Goal: Information Seeking & Learning: Learn about a topic

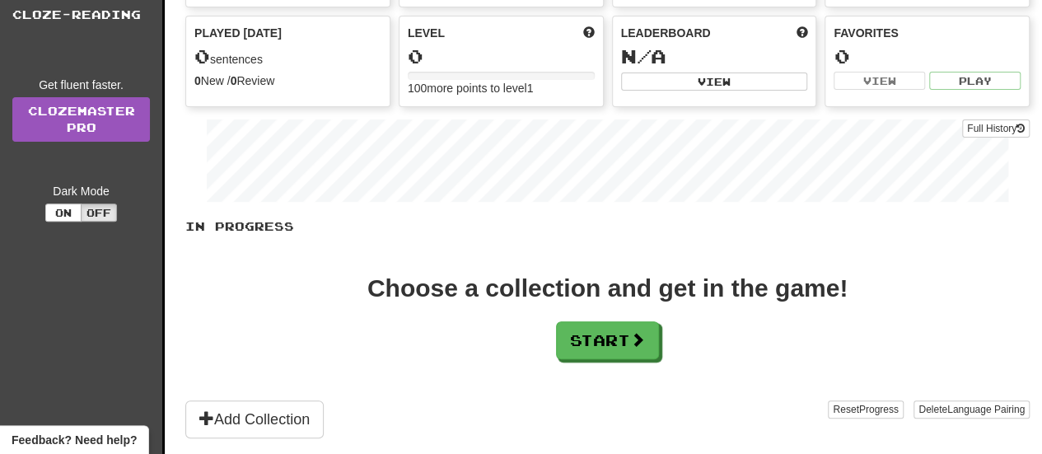
scroll to position [190, 0]
click at [593, 327] on button "Start" at bounding box center [608, 340] width 103 height 38
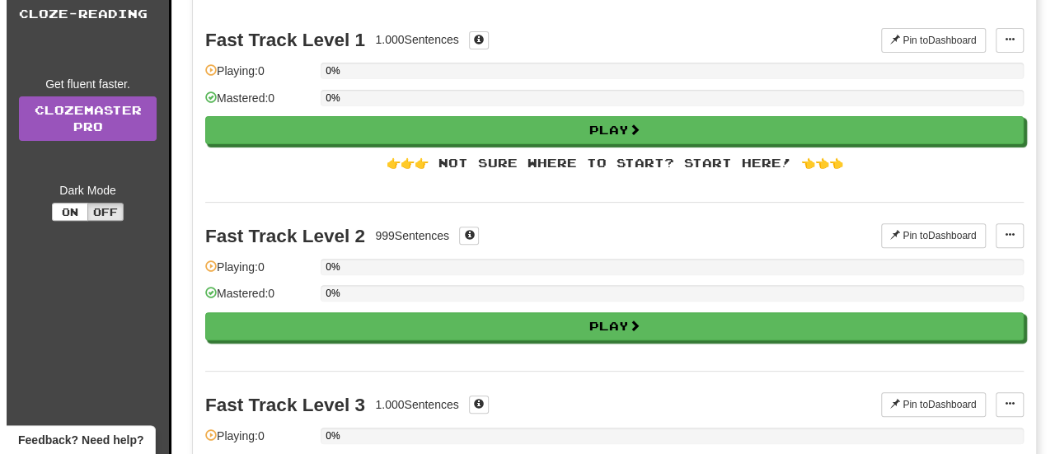
scroll to position [0, 0]
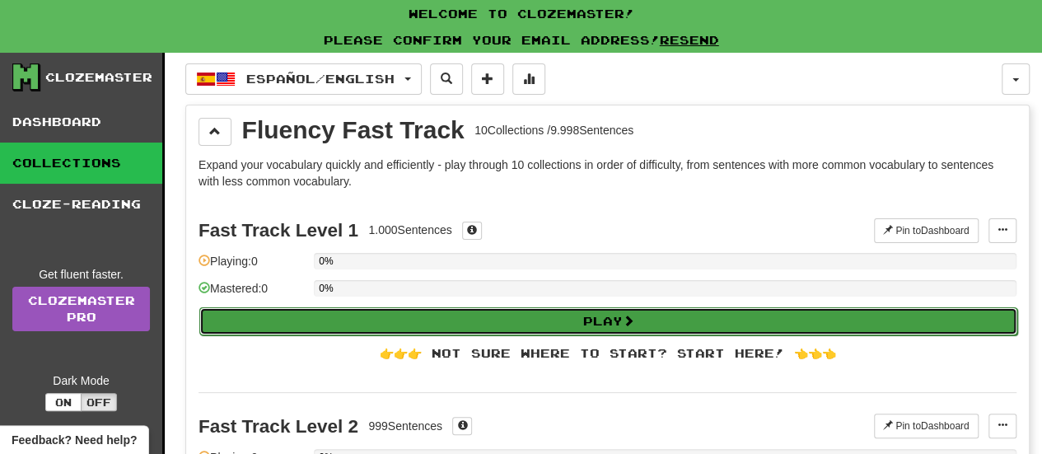
click at [590, 327] on button "Play" at bounding box center [608, 321] width 818 height 28
select select "**"
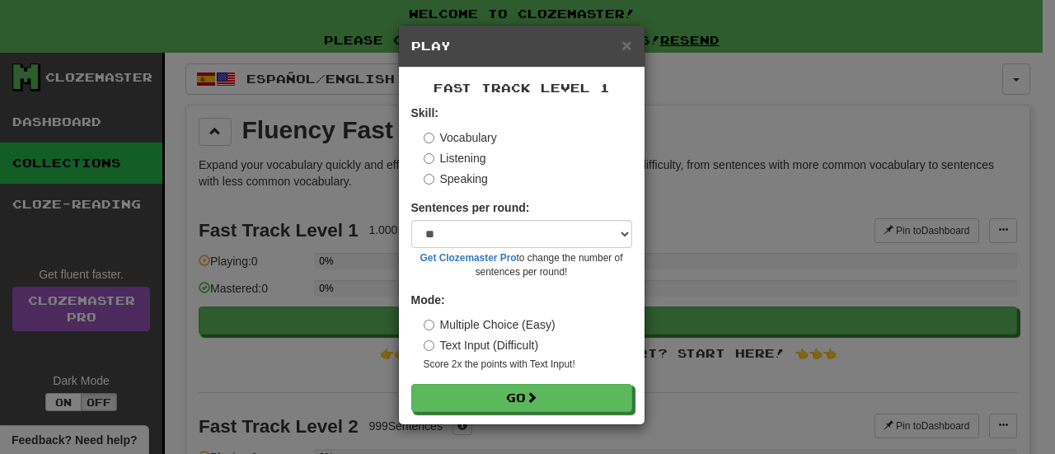
click at [458, 158] on label "Listening" at bounding box center [454, 158] width 63 height 16
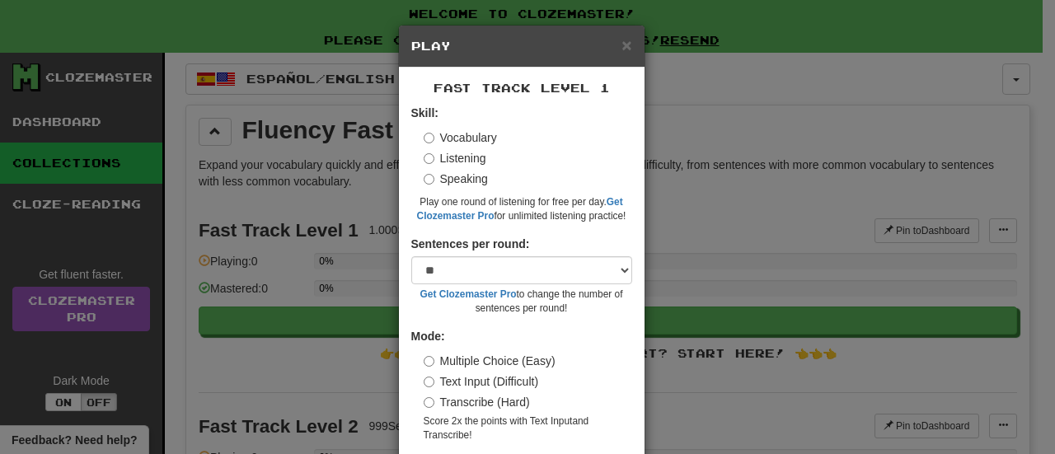
click at [460, 139] on label "Vocabulary" at bounding box center [459, 137] width 73 height 16
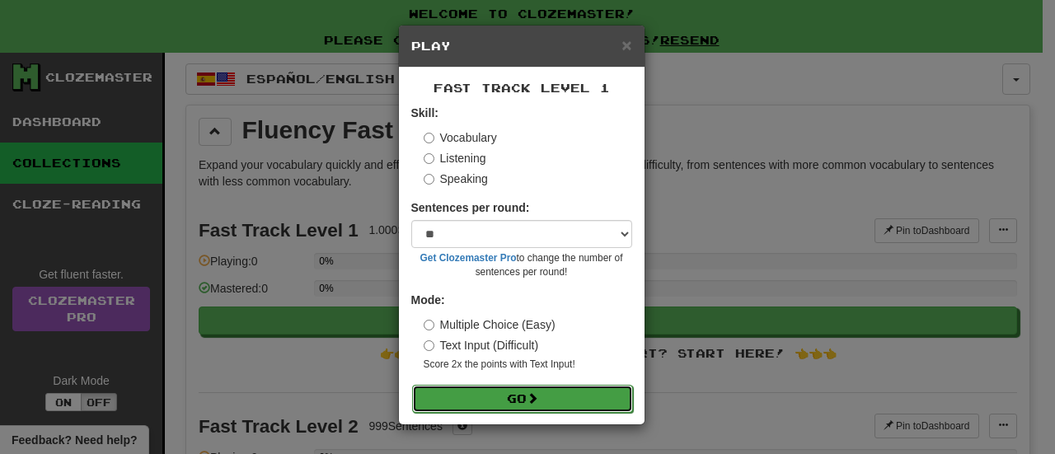
click at [530, 401] on span at bounding box center [532, 398] width 12 height 12
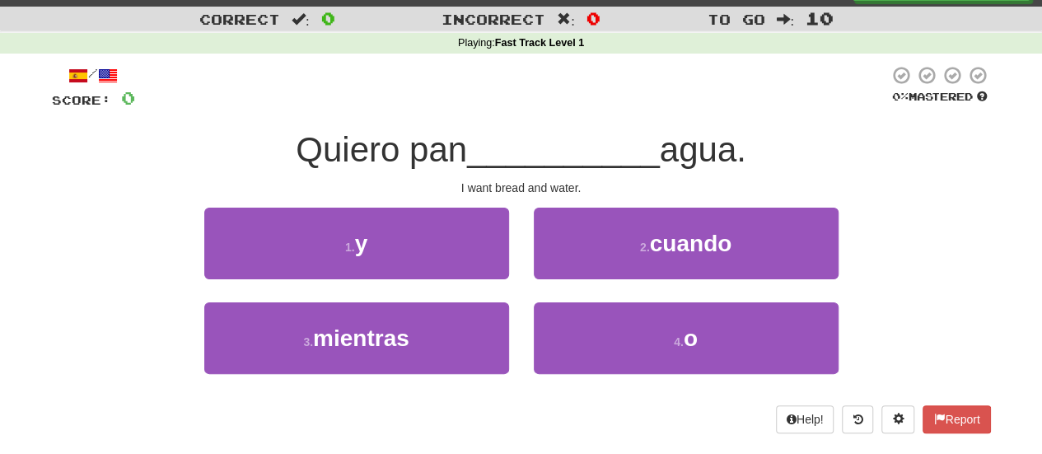
scroll to position [34, 0]
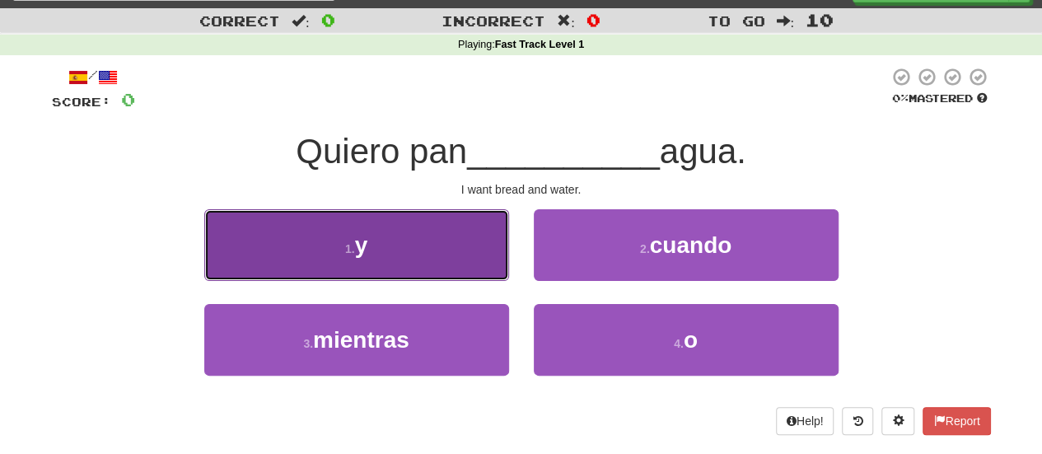
click at [466, 232] on button "1 . y" at bounding box center [356, 245] width 305 height 72
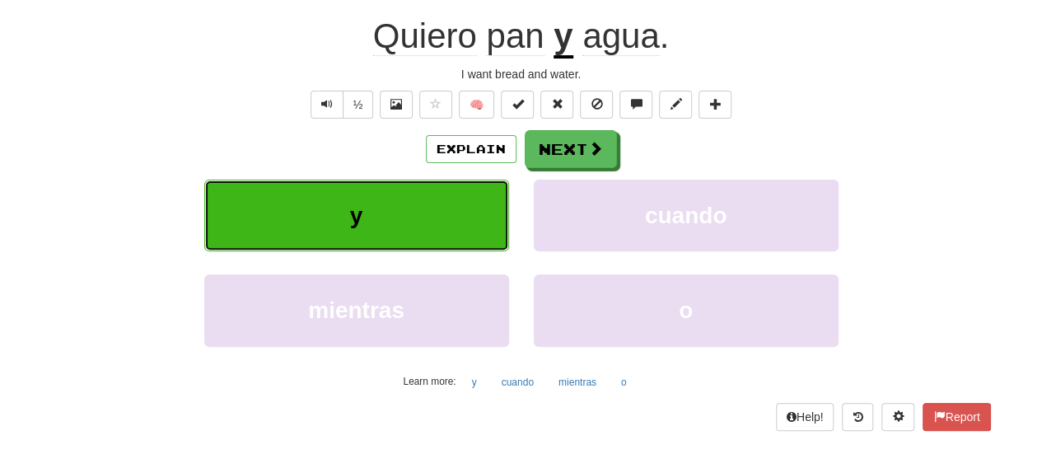
scroll to position [161, 0]
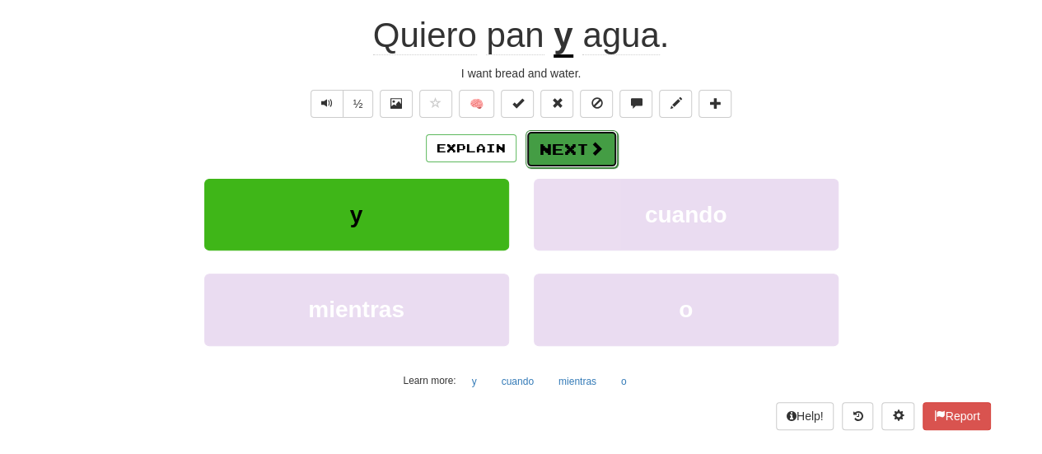
click at [589, 141] on span at bounding box center [596, 148] width 15 height 15
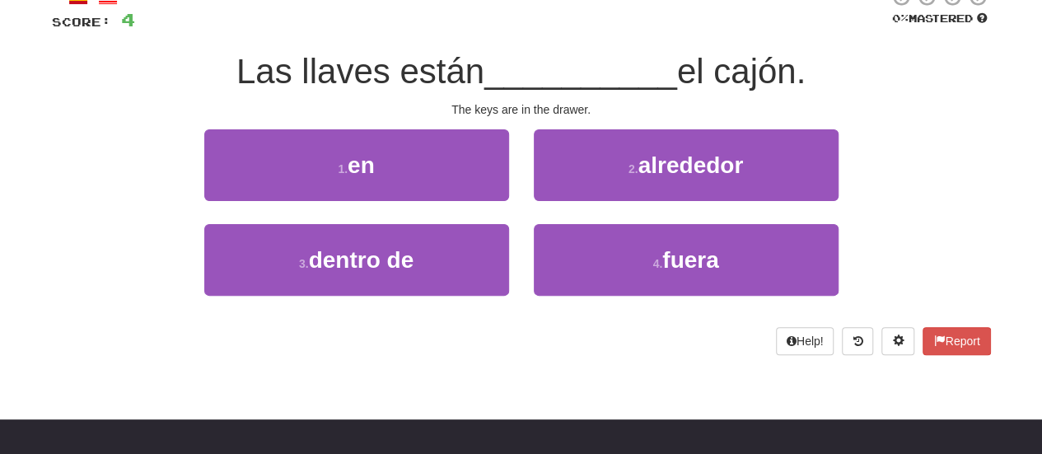
scroll to position [109, 0]
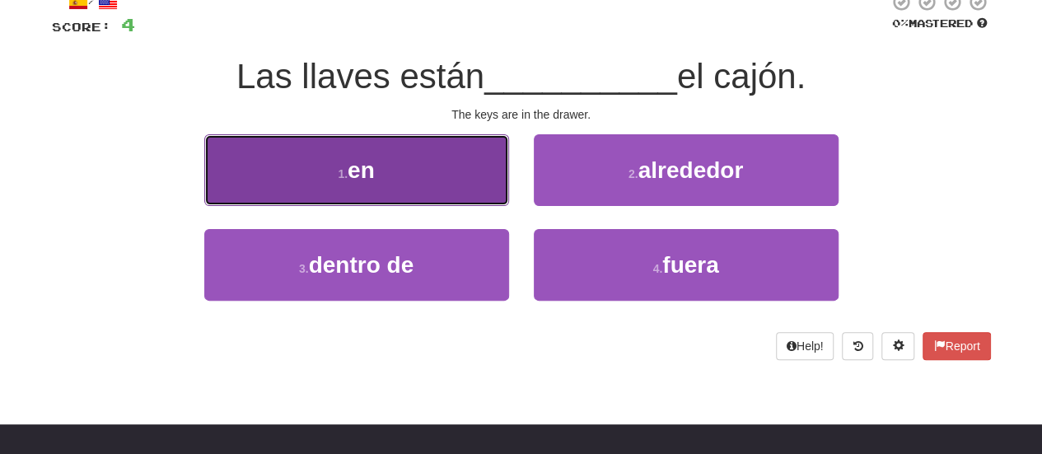
click at [460, 182] on button "1 . en" at bounding box center [356, 170] width 305 height 72
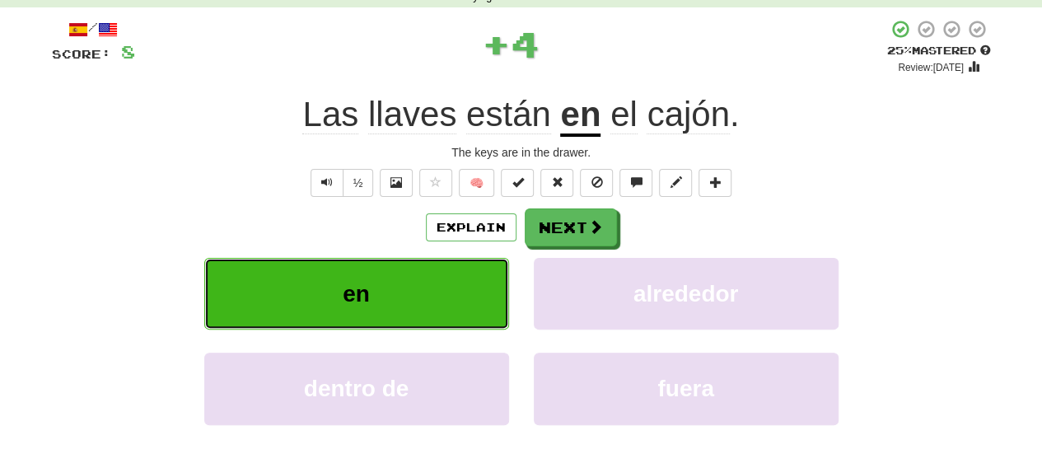
scroll to position [78, 0]
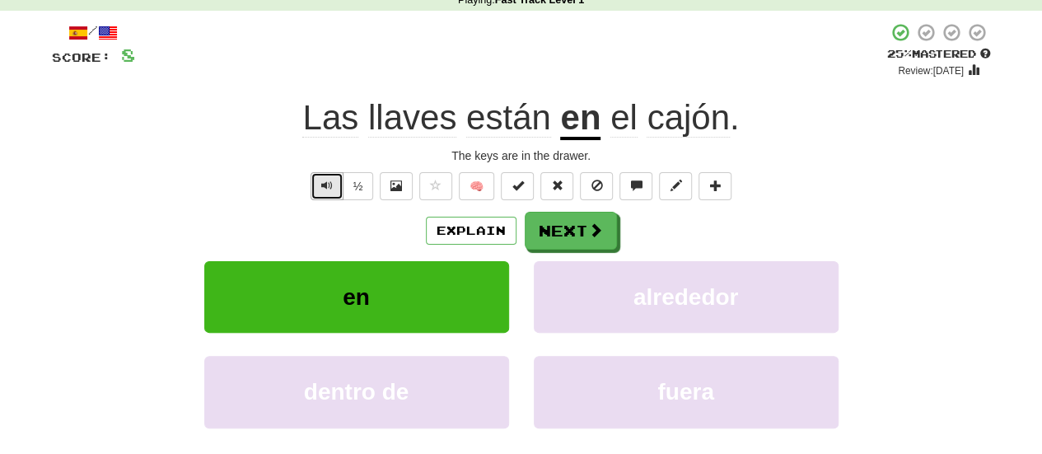
click at [330, 192] on button "Text-to-speech controls" at bounding box center [327, 186] width 33 height 28
click at [362, 195] on button "½" at bounding box center [358, 186] width 31 height 28
click at [310, 195] on div "½" at bounding box center [340, 186] width 67 height 28
click at [332, 186] on span "Text-to-speech controls" at bounding box center [327, 186] width 12 height 12
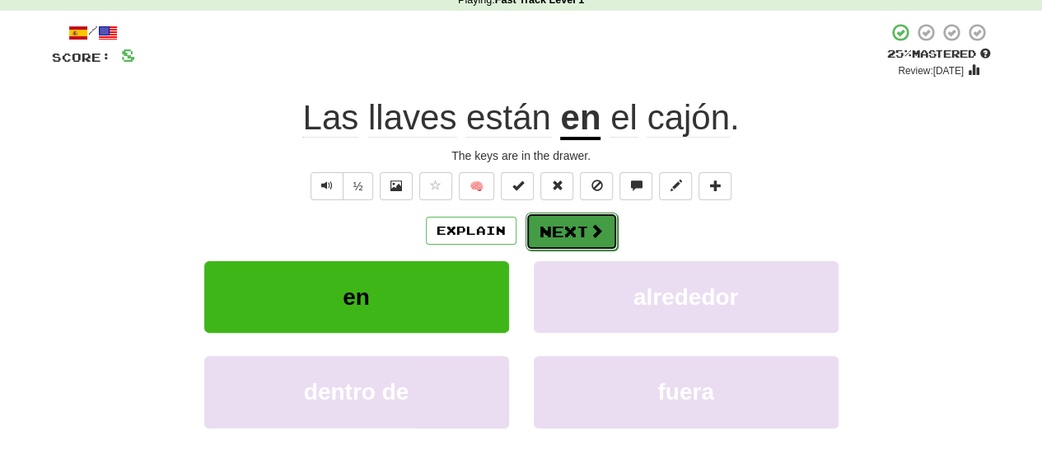
click at [598, 228] on span at bounding box center [596, 230] width 15 height 15
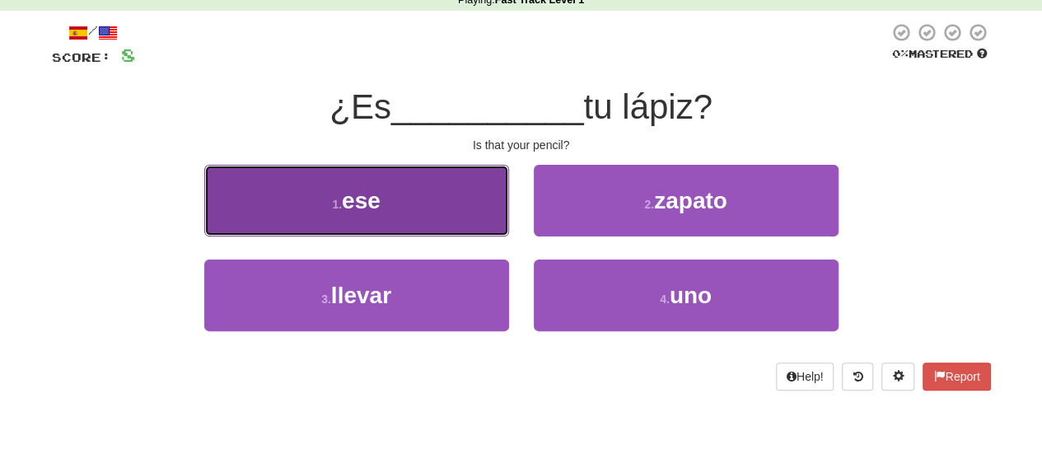
click at [330, 228] on button "1 . ese" at bounding box center [356, 201] width 305 height 72
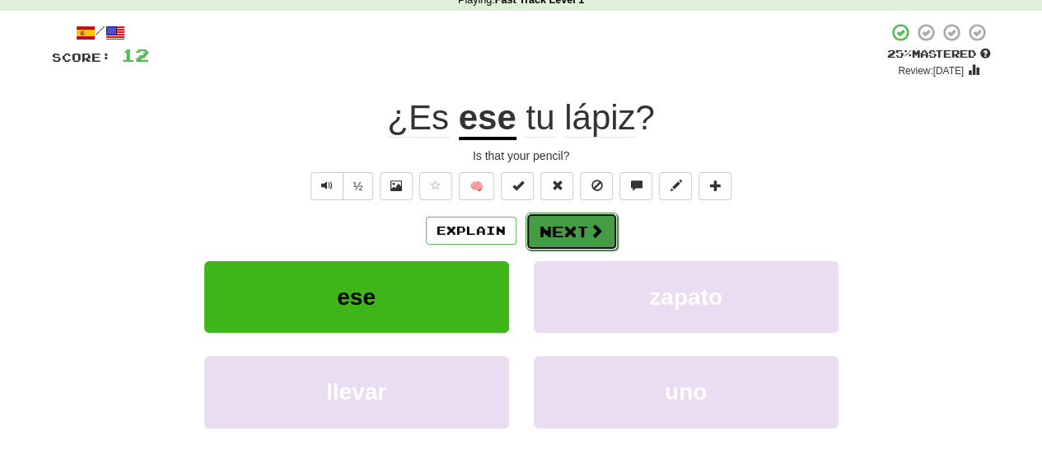
click at [570, 227] on button "Next" at bounding box center [572, 232] width 92 height 38
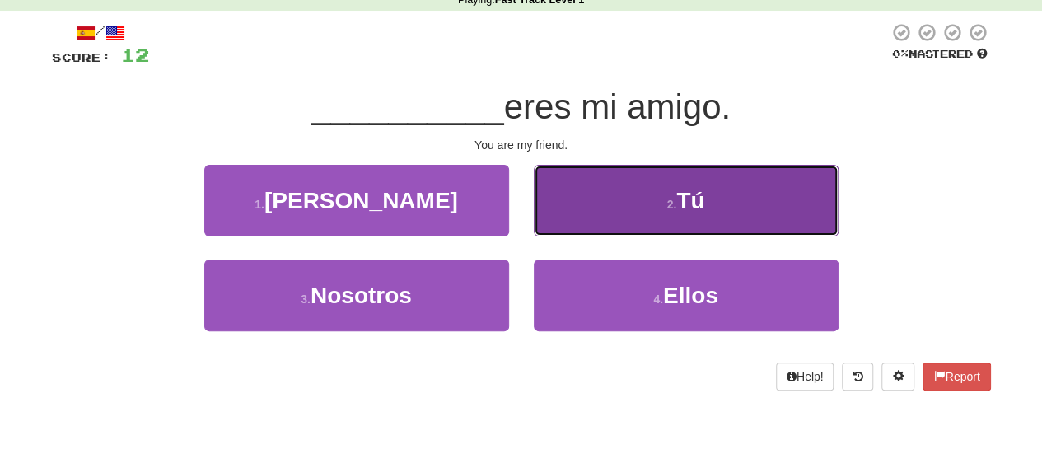
click at [608, 202] on button "2 . Tú" at bounding box center [686, 201] width 305 height 72
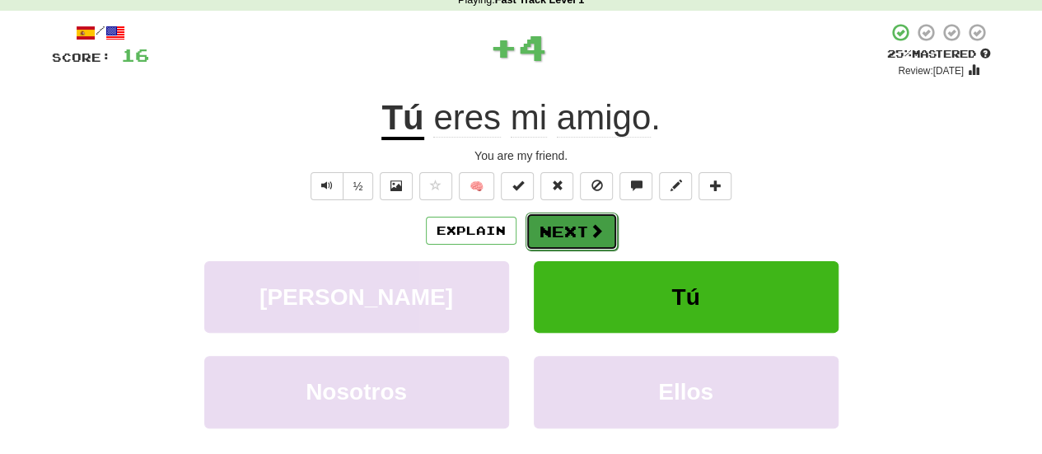
click at [573, 230] on button "Next" at bounding box center [572, 232] width 92 height 38
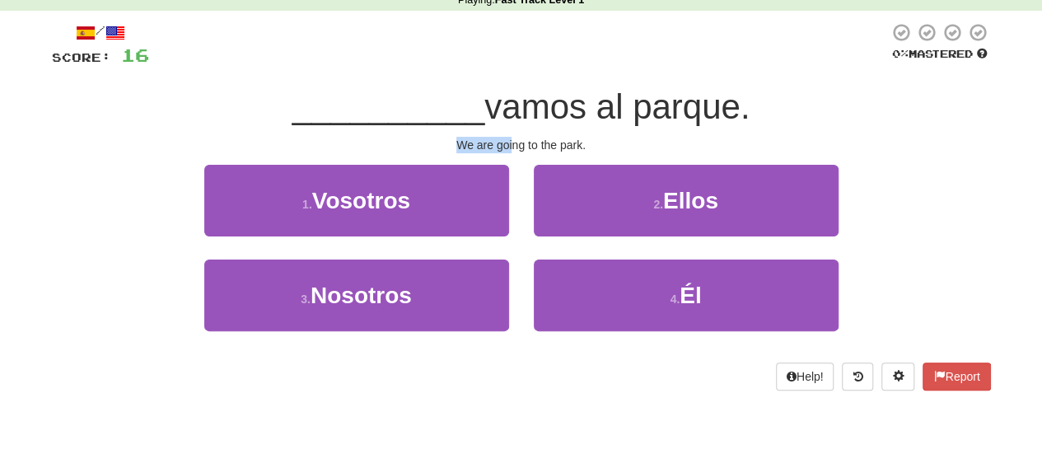
drag, startPoint x: 512, startPoint y: 133, endPoint x: 451, endPoint y: 145, distance: 62.9
click at [451, 145] on div "/ Score: 16 0 % Mastered __________ vamos al parque. We are going to the park. …" at bounding box center [521, 206] width 939 height 368
click at [451, 145] on div "We are going to the park." at bounding box center [521, 145] width 939 height 16
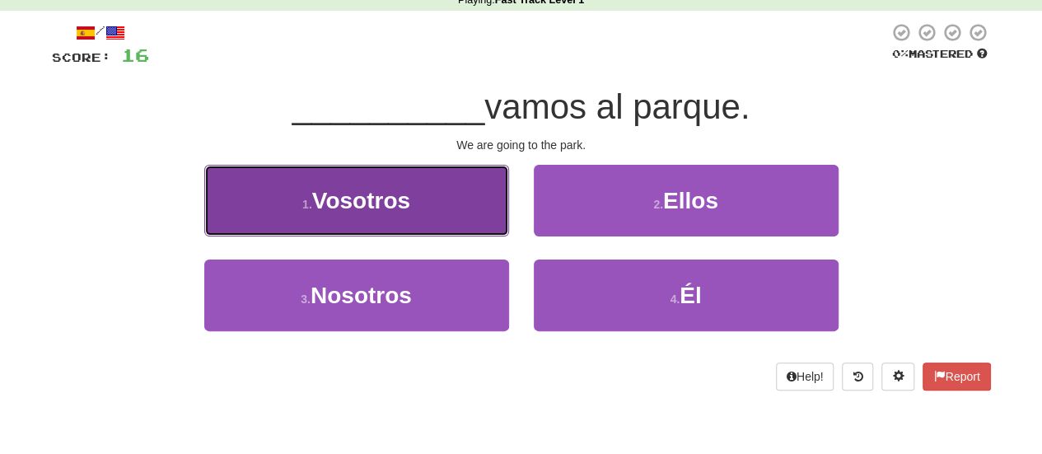
click at [406, 190] on span "Vosotros" at bounding box center [361, 201] width 98 height 26
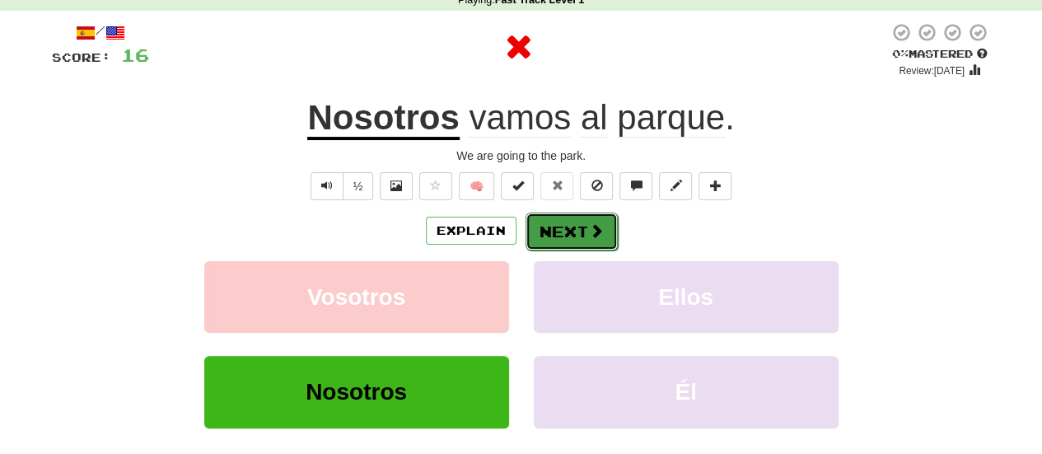
click at [571, 235] on button "Next" at bounding box center [572, 232] width 92 height 38
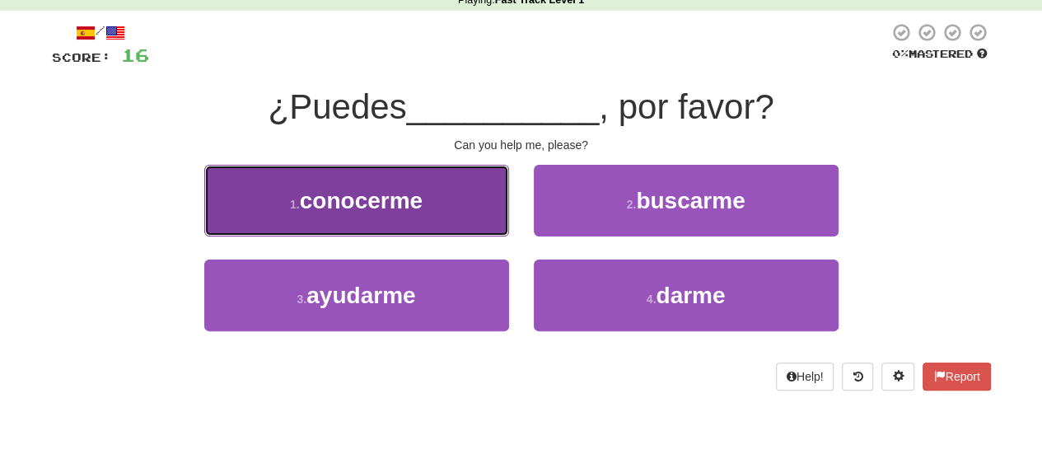
click at [390, 215] on button "1 . conocerme" at bounding box center [356, 201] width 305 height 72
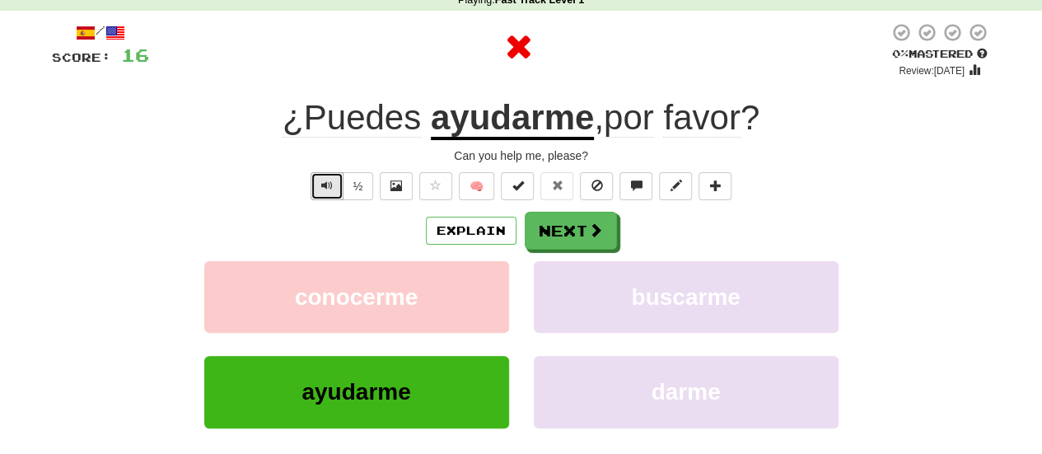
click at [335, 186] on button "Text-to-speech controls" at bounding box center [327, 186] width 33 height 28
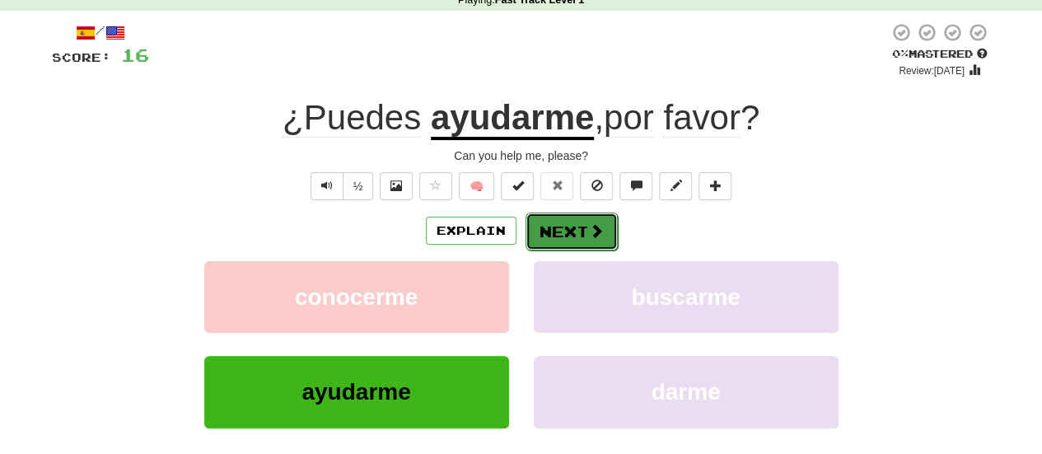
click at [560, 224] on button "Next" at bounding box center [572, 232] width 92 height 38
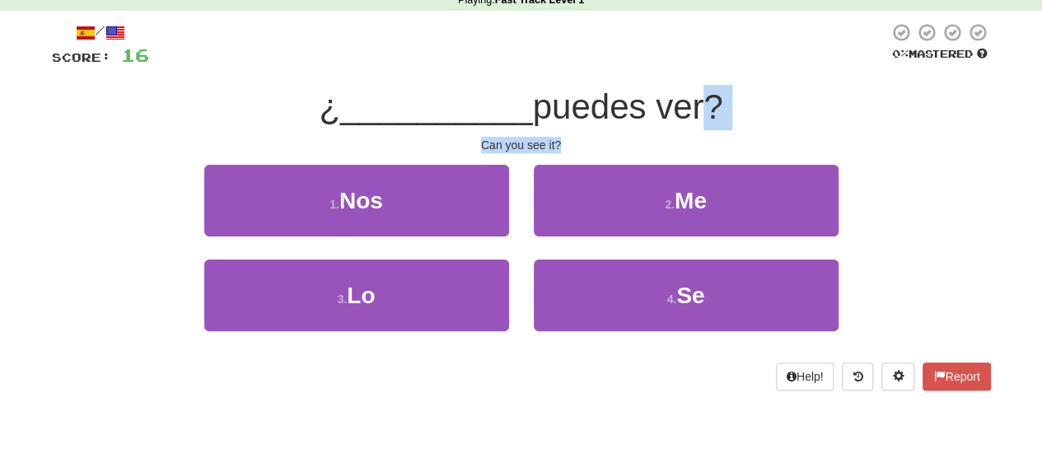
drag, startPoint x: 668, startPoint y: 134, endPoint x: 690, endPoint y: 115, distance: 29.2
click at [690, 115] on div "/ Score: 16 0 % Mastered ¿ __________ puedes ver? Can you see it? 1 . Nos 2 . M…" at bounding box center [521, 206] width 939 height 368
click at [690, 115] on span "puedes ver?" at bounding box center [628, 106] width 190 height 39
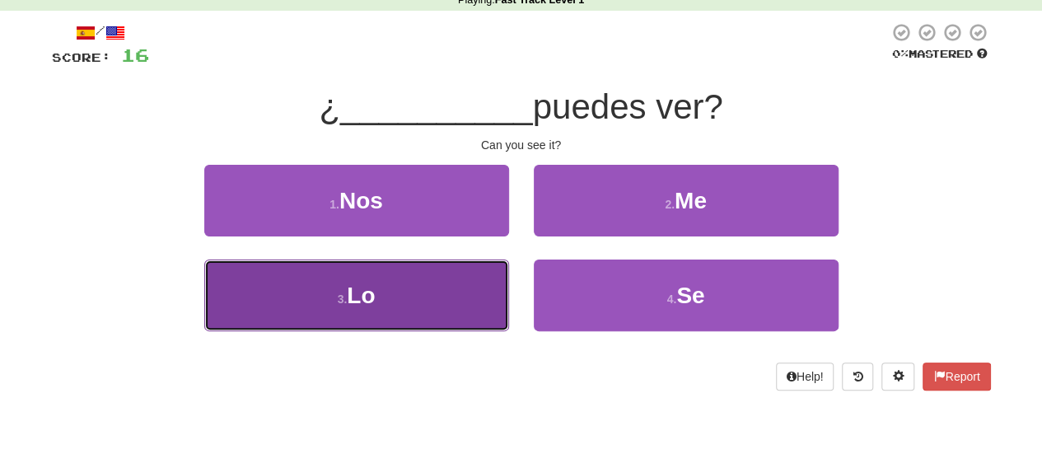
click at [433, 305] on button "3 . Lo" at bounding box center [356, 296] width 305 height 72
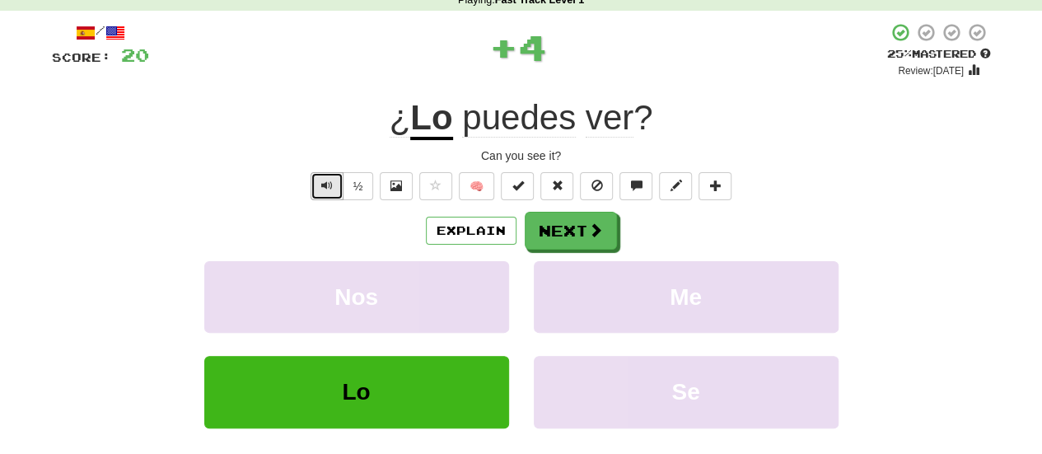
click at [320, 182] on button "Text-to-speech controls" at bounding box center [327, 186] width 33 height 28
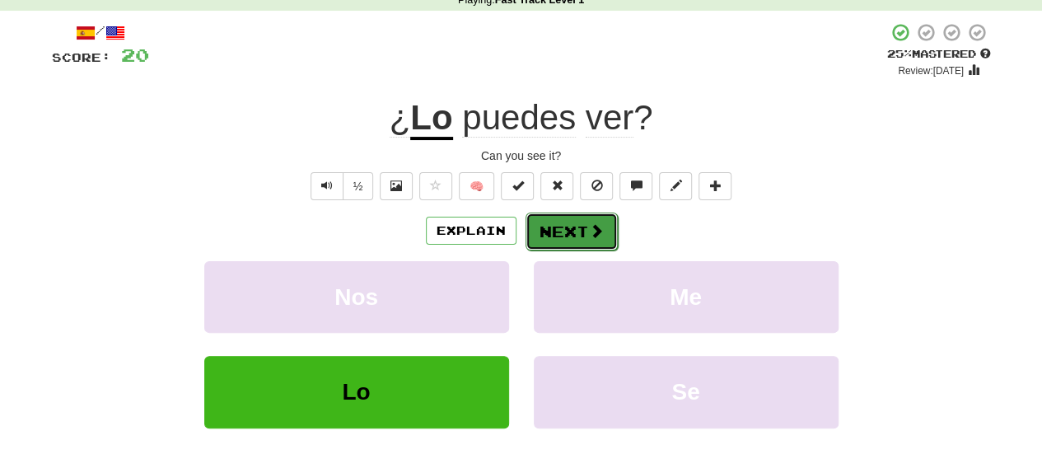
click at [596, 227] on span at bounding box center [596, 230] width 15 height 15
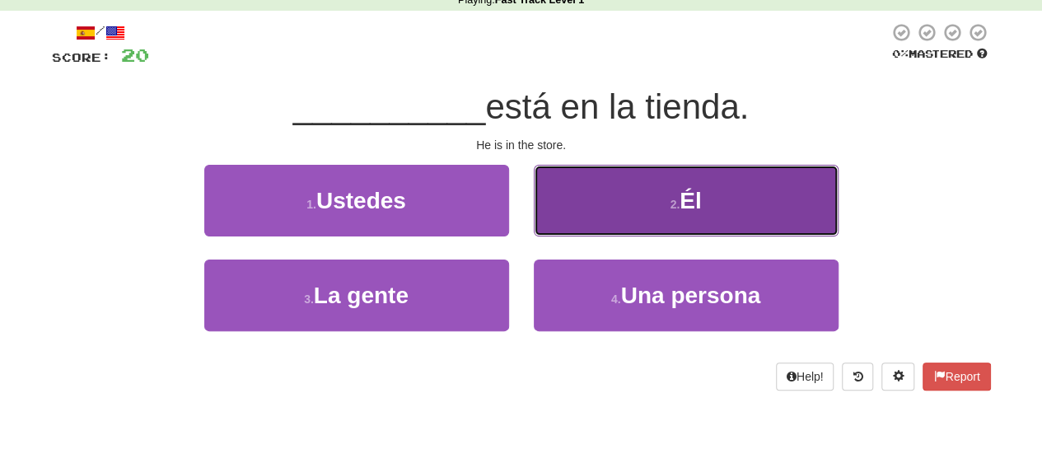
click at [608, 195] on button "2 . Él" at bounding box center [686, 201] width 305 height 72
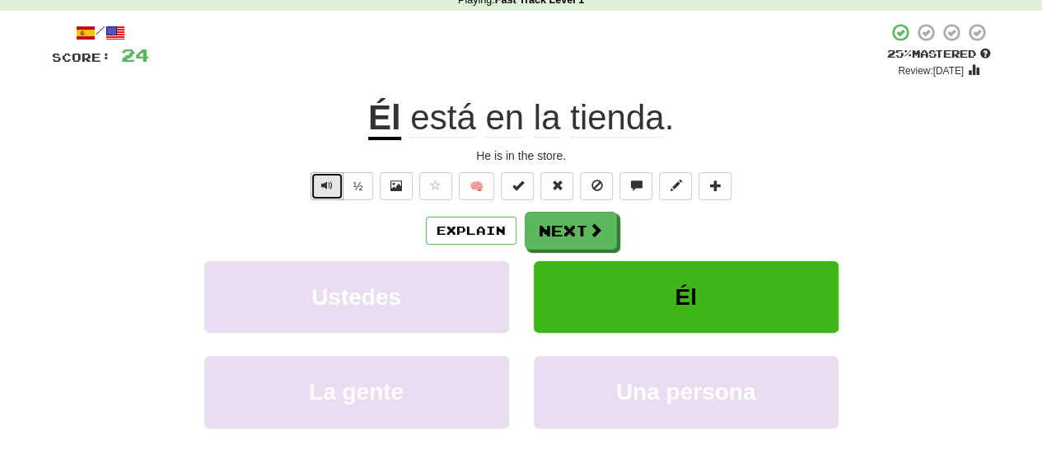
click at [336, 185] on button "Text-to-speech controls" at bounding box center [327, 186] width 33 height 28
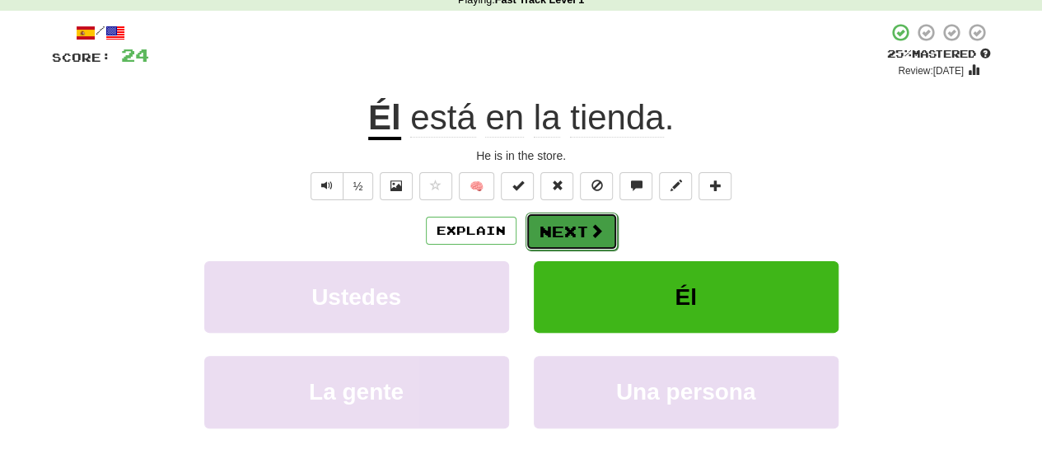
click at [593, 235] on span at bounding box center [596, 230] width 15 height 15
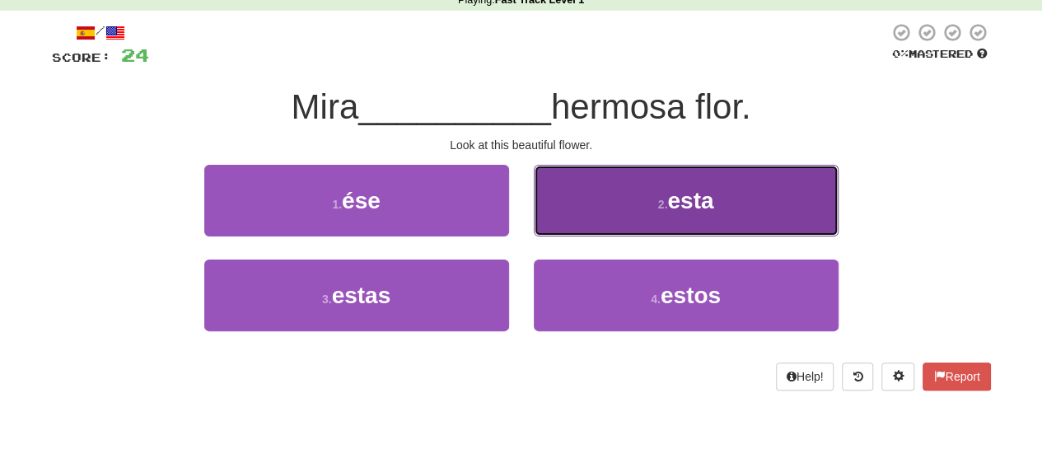
click at [644, 194] on button "2 . esta" at bounding box center [686, 201] width 305 height 72
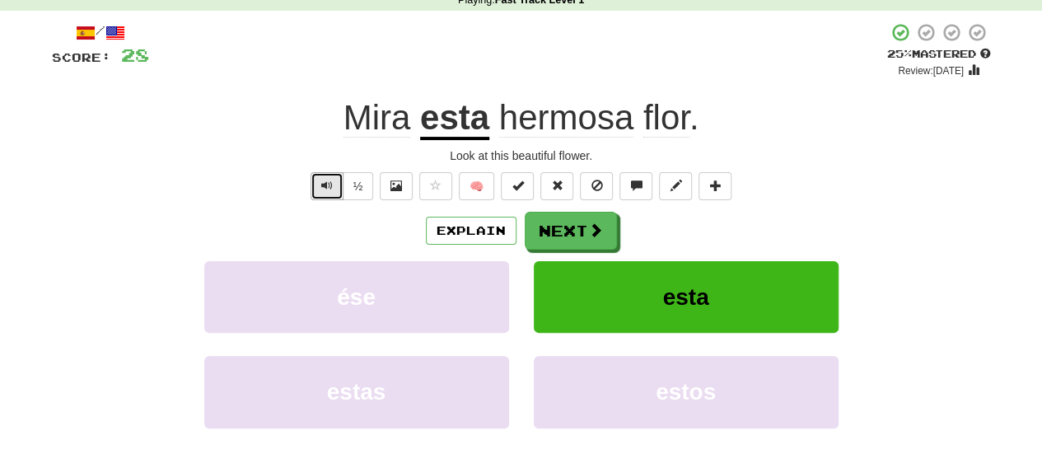
click at [319, 190] on button "Text-to-speech controls" at bounding box center [327, 186] width 33 height 28
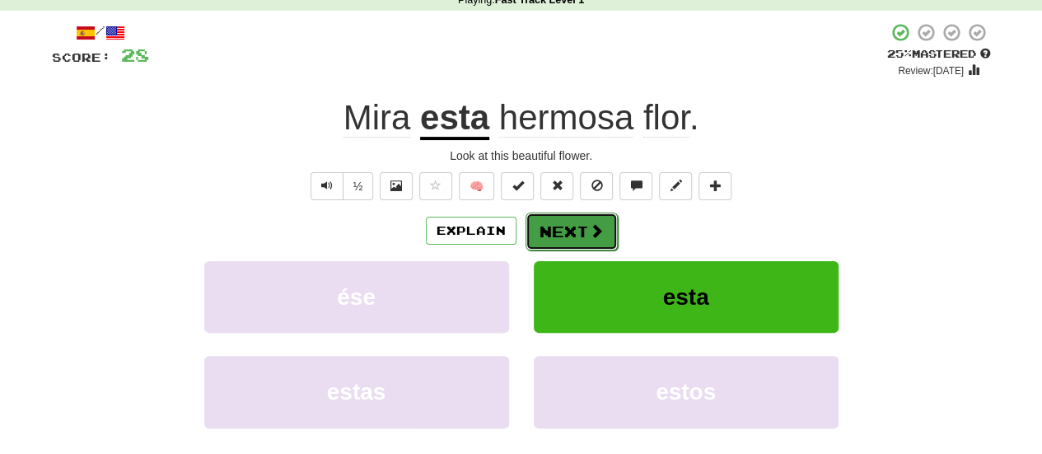
click at [579, 241] on button "Next" at bounding box center [572, 232] width 92 height 38
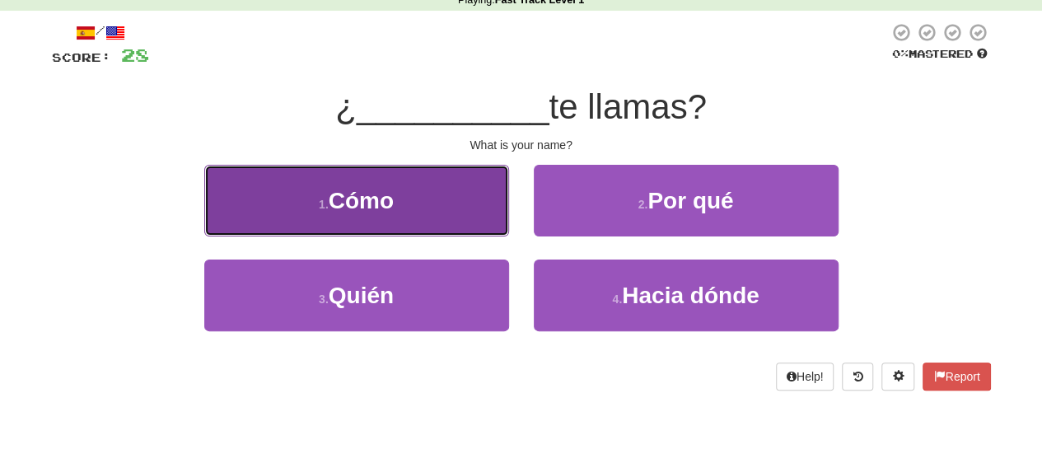
click at [470, 204] on button "1 . Cómo" at bounding box center [356, 201] width 305 height 72
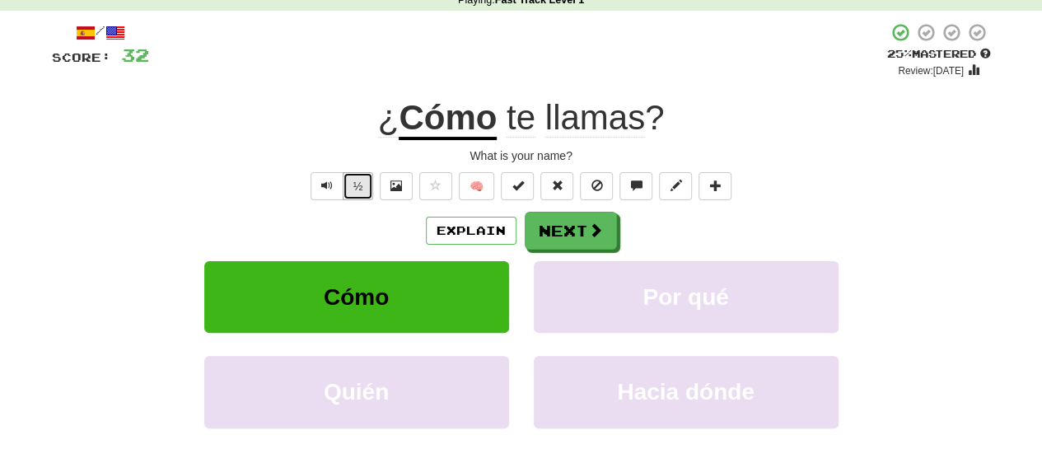
click at [355, 185] on button "½" at bounding box center [358, 186] width 31 height 28
click at [348, 189] on button "½" at bounding box center [358, 186] width 31 height 28
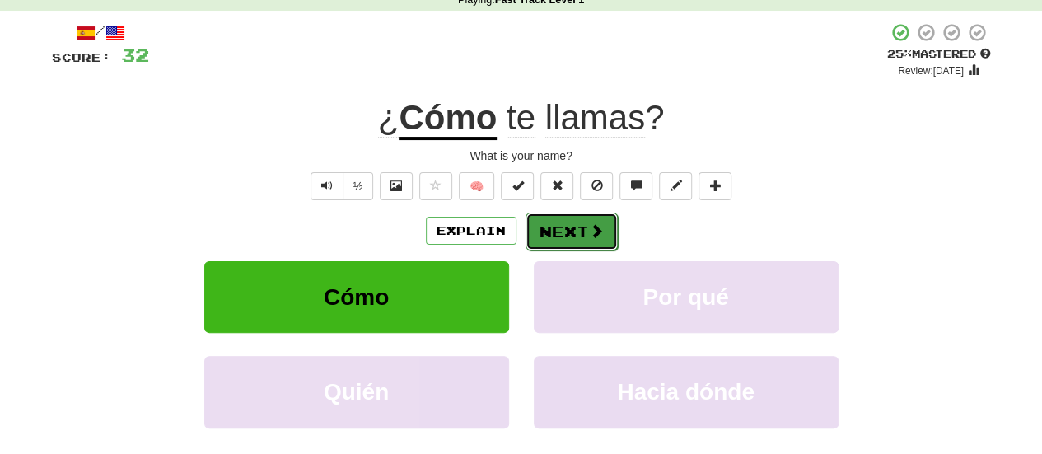
click at [548, 238] on button "Next" at bounding box center [572, 232] width 92 height 38
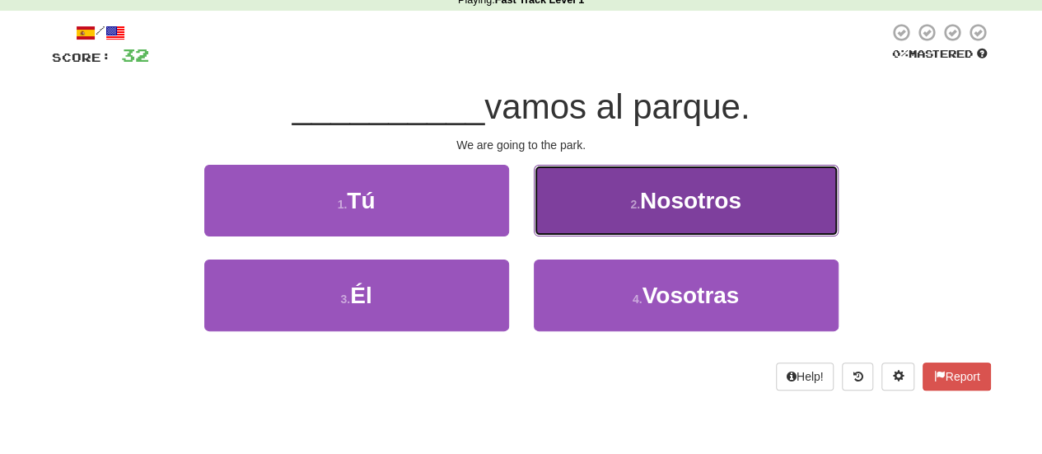
click at [639, 218] on button "2 . Nosotros" at bounding box center [686, 201] width 305 height 72
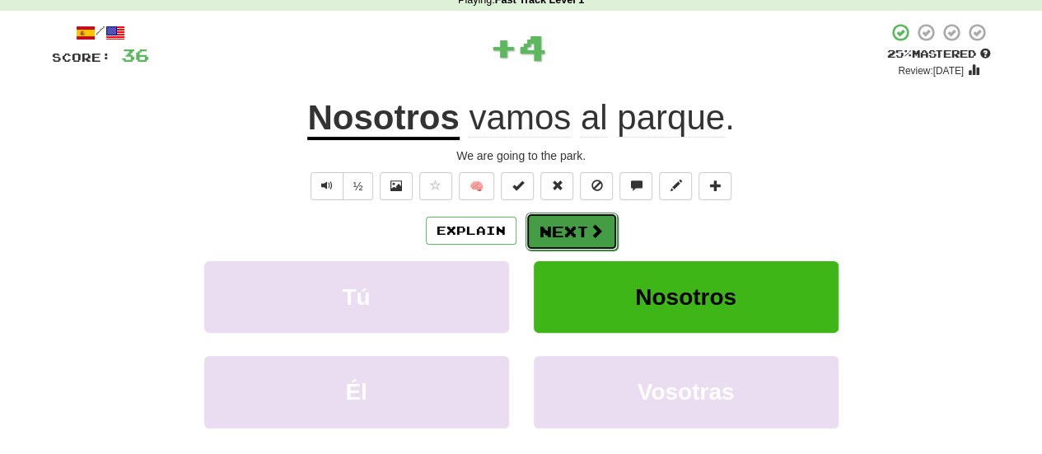
click at [591, 236] on span at bounding box center [596, 230] width 15 height 15
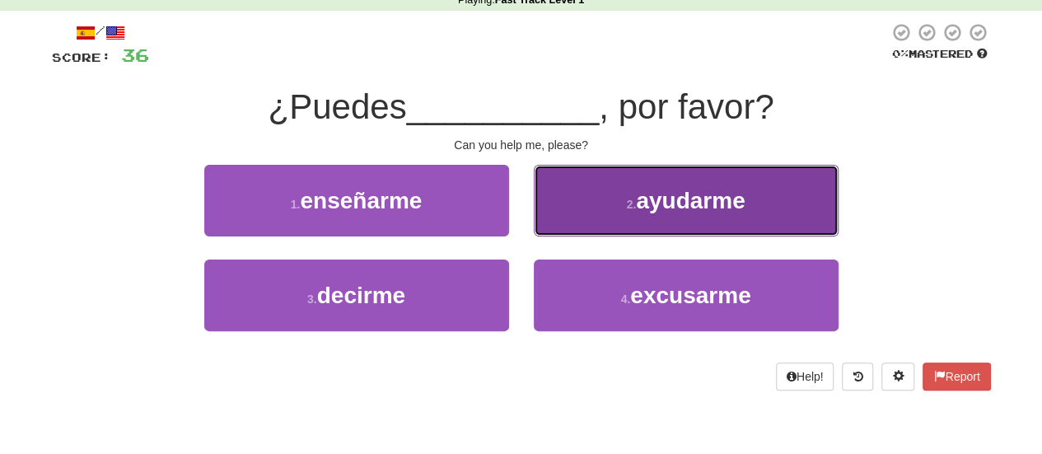
click at [651, 211] on span "ayudarme" at bounding box center [690, 201] width 109 height 26
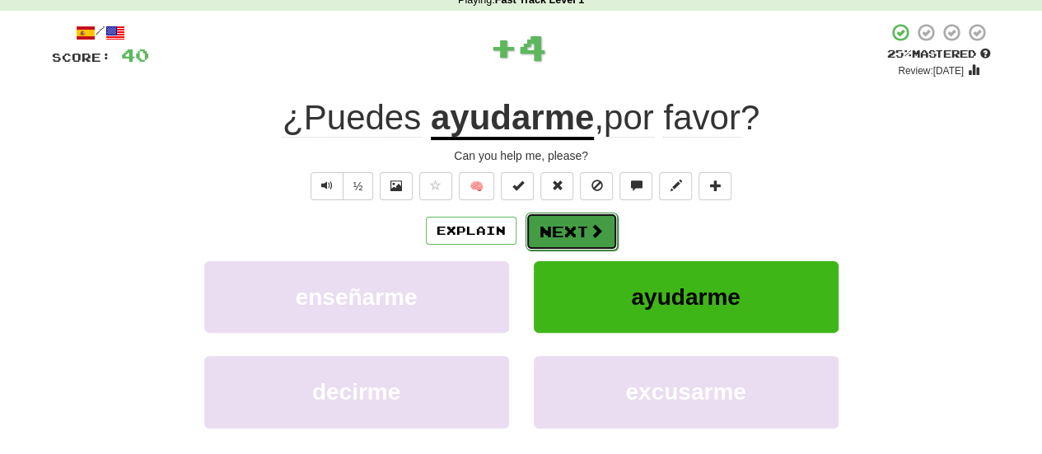
click at [580, 229] on button "Next" at bounding box center [572, 232] width 92 height 38
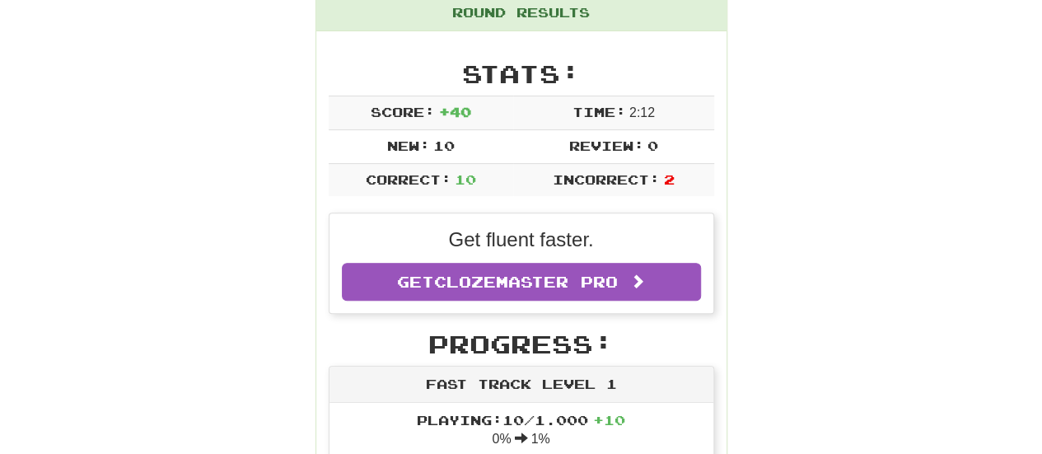
scroll to position [0, 0]
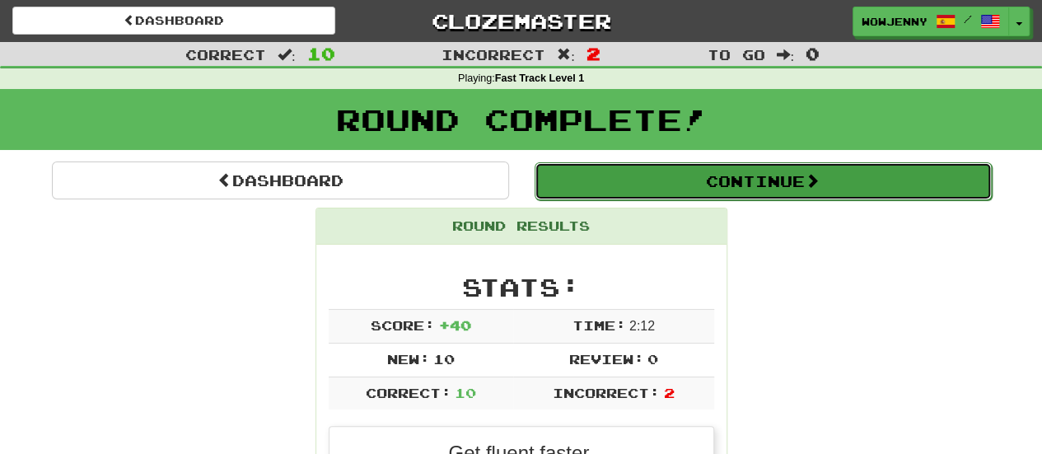
click at [736, 185] on button "Continue" at bounding box center [763, 181] width 457 height 38
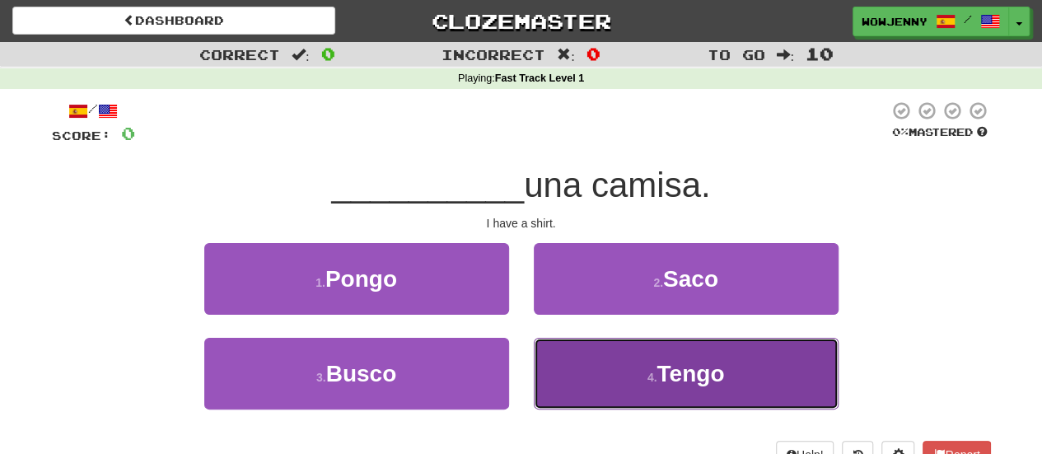
click at [601, 377] on button "4 . Tengo" at bounding box center [686, 374] width 305 height 72
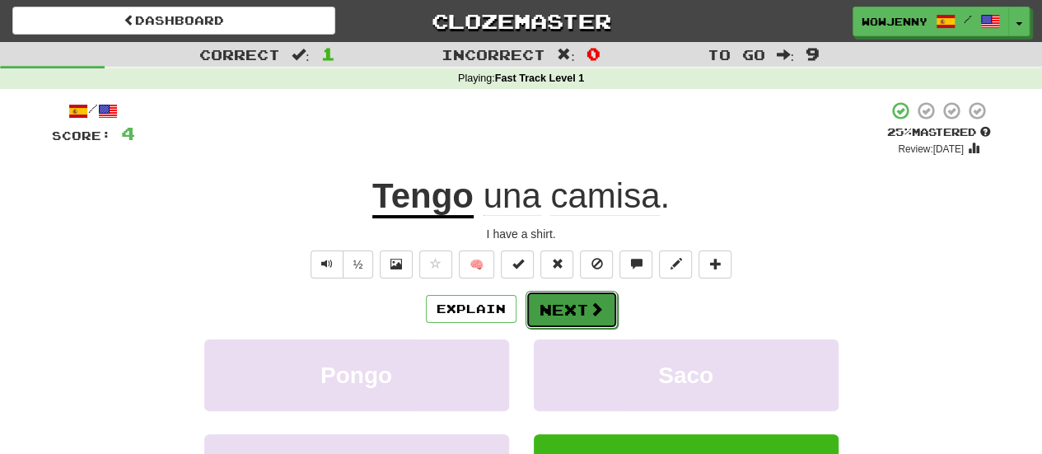
click at [565, 306] on button "Next" at bounding box center [572, 310] width 92 height 38
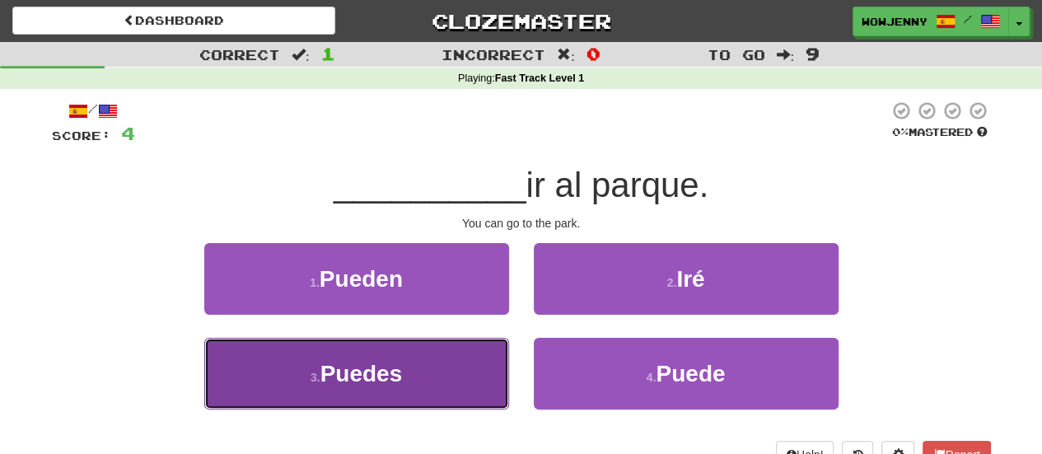
click at [448, 377] on button "3 . Puedes" at bounding box center [356, 374] width 305 height 72
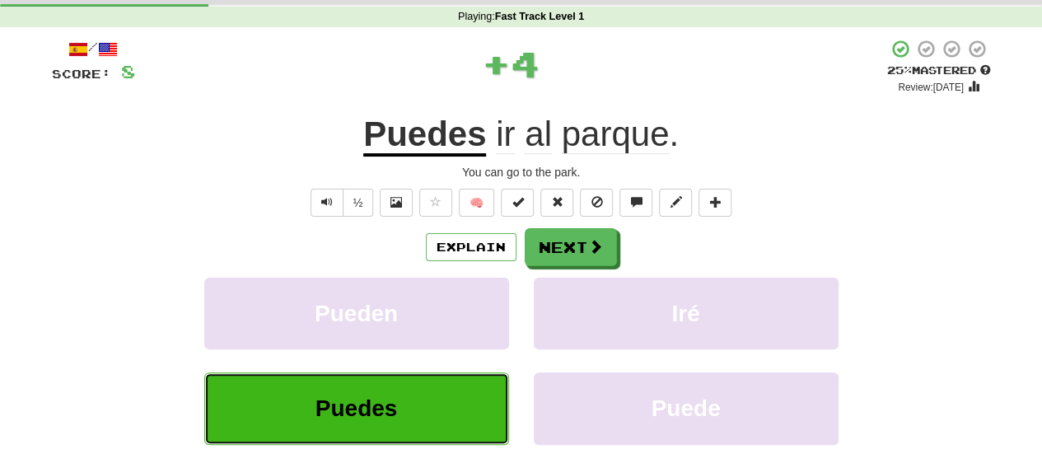
scroll to position [63, 0]
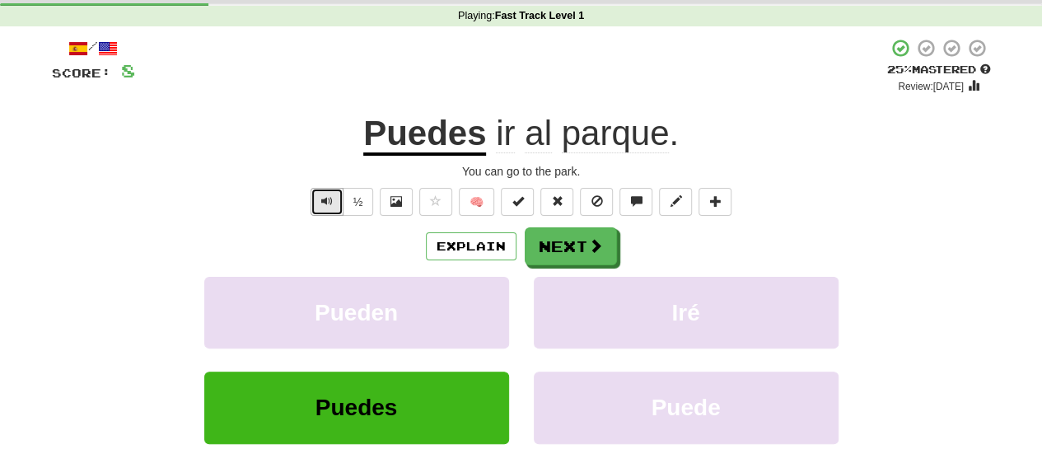
click at [325, 207] on span "Text-to-speech controls" at bounding box center [327, 201] width 12 height 12
click at [356, 197] on button "½" at bounding box center [358, 202] width 31 height 28
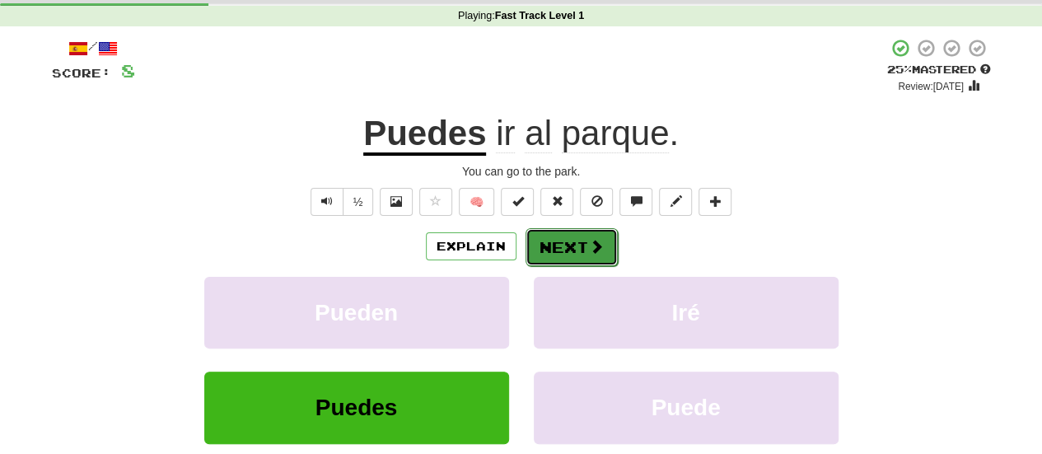
click at [597, 240] on span at bounding box center [596, 246] width 15 height 15
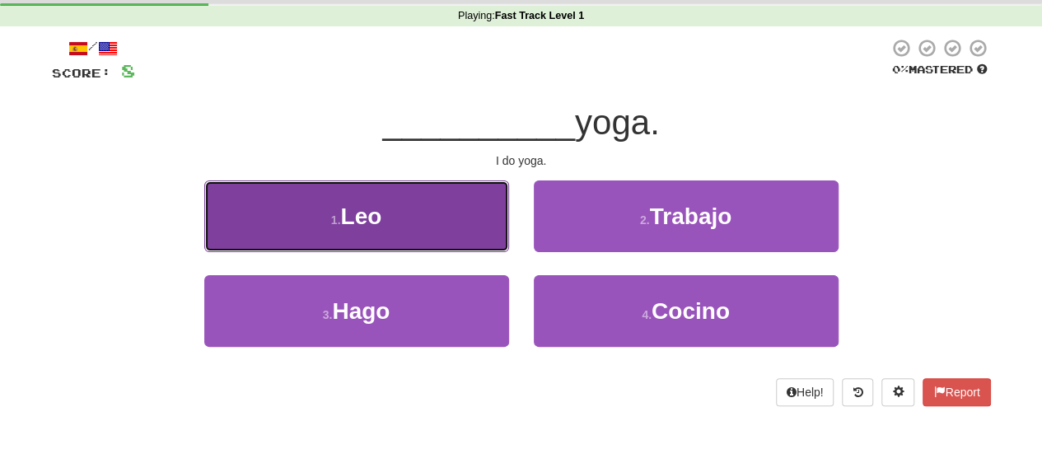
click at [433, 235] on button "1 . Leo" at bounding box center [356, 216] width 305 height 72
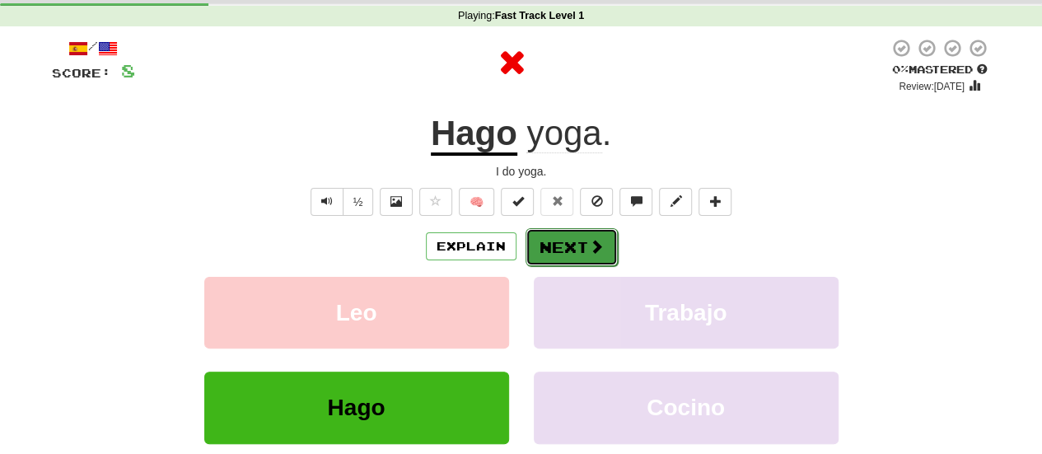
click at [580, 250] on button "Next" at bounding box center [572, 247] width 92 height 38
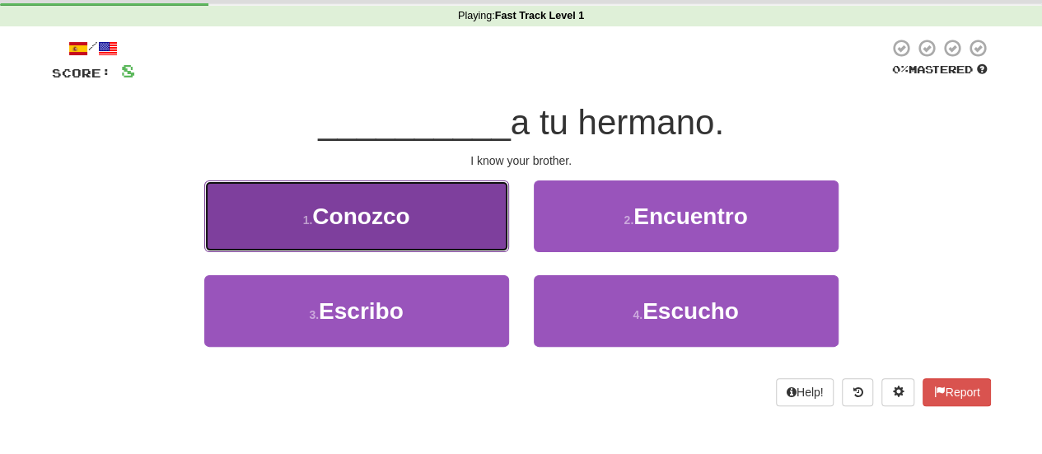
click at [473, 213] on button "1 . Conozco" at bounding box center [356, 216] width 305 height 72
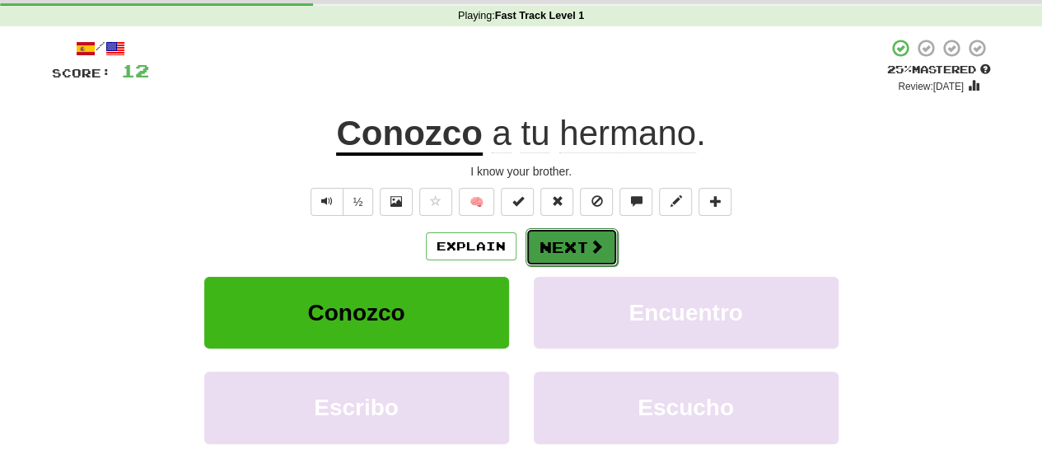
click at [599, 251] on span at bounding box center [596, 246] width 15 height 15
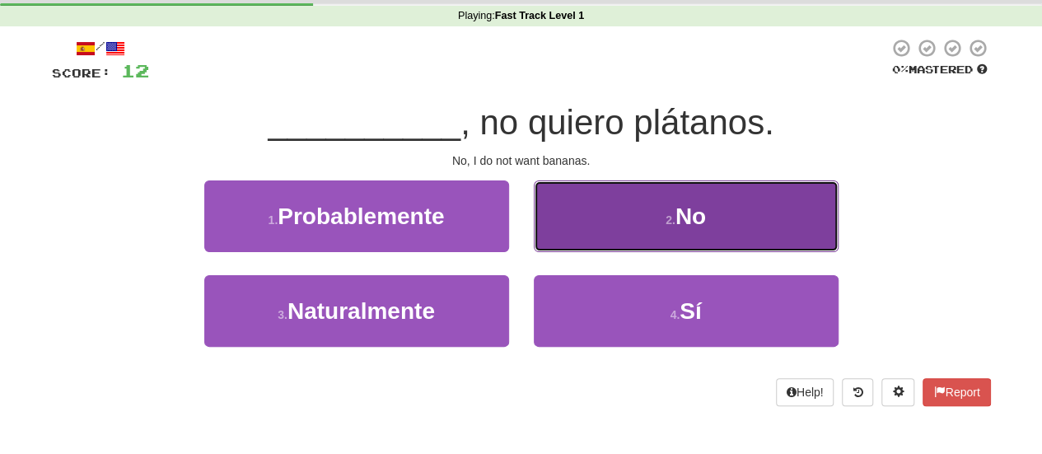
click at [673, 215] on small "2 ." at bounding box center [671, 219] width 10 height 13
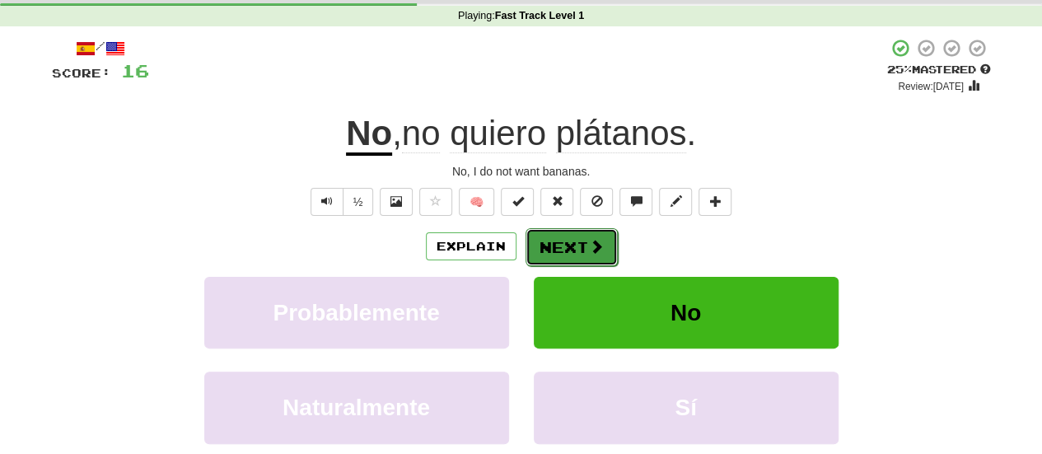
click at [573, 248] on button "Next" at bounding box center [572, 247] width 92 height 38
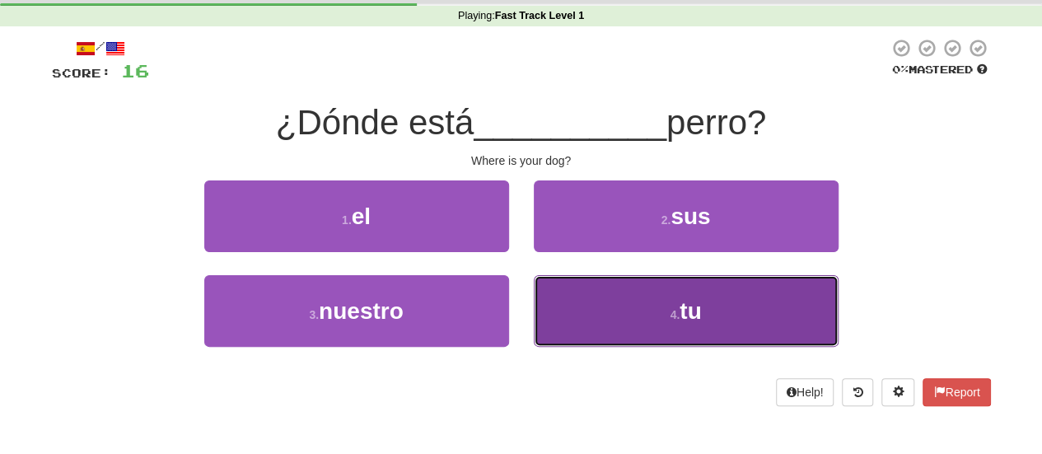
click at [664, 309] on button "4 . tu" at bounding box center [686, 311] width 305 height 72
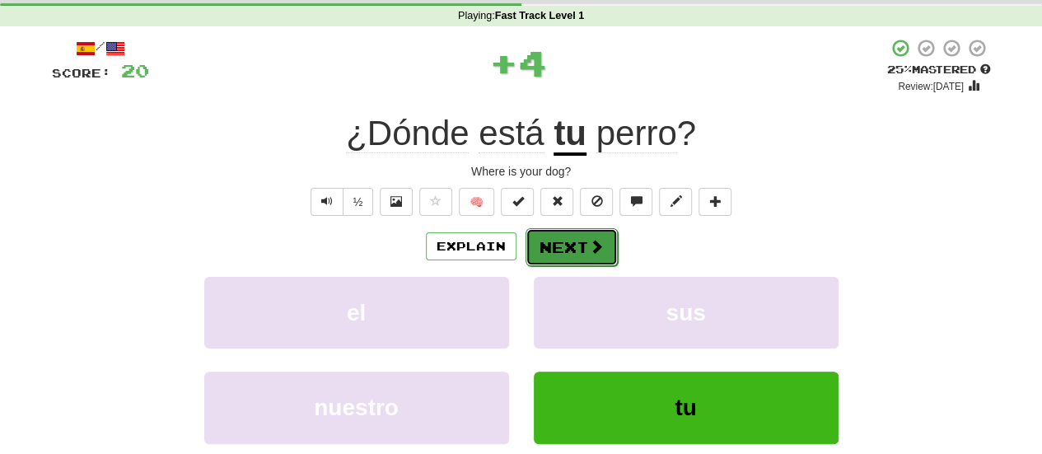
click at [566, 238] on button "Next" at bounding box center [572, 247] width 92 height 38
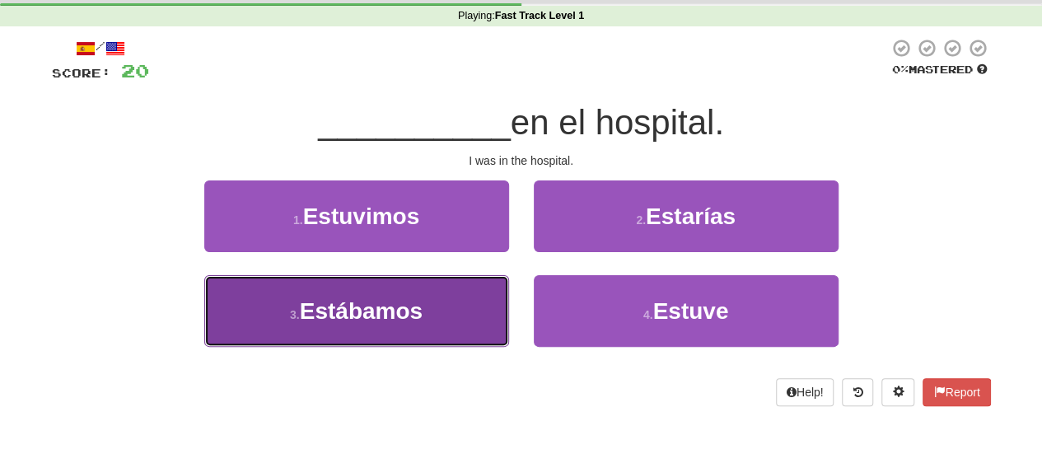
click at [465, 297] on button "3 . Estábamos" at bounding box center [356, 311] width 305 height 72
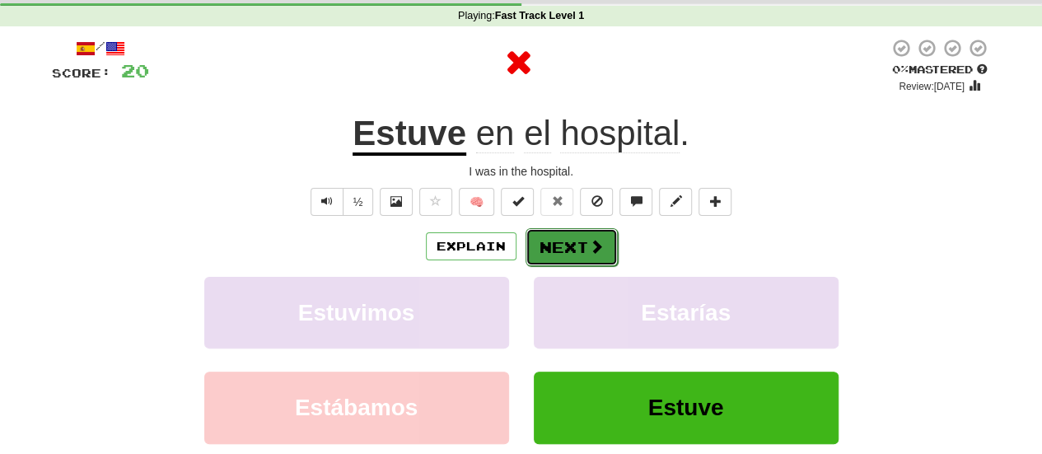
click at [593, 244] on span at bounding box center [596, 246] width 15 height 15
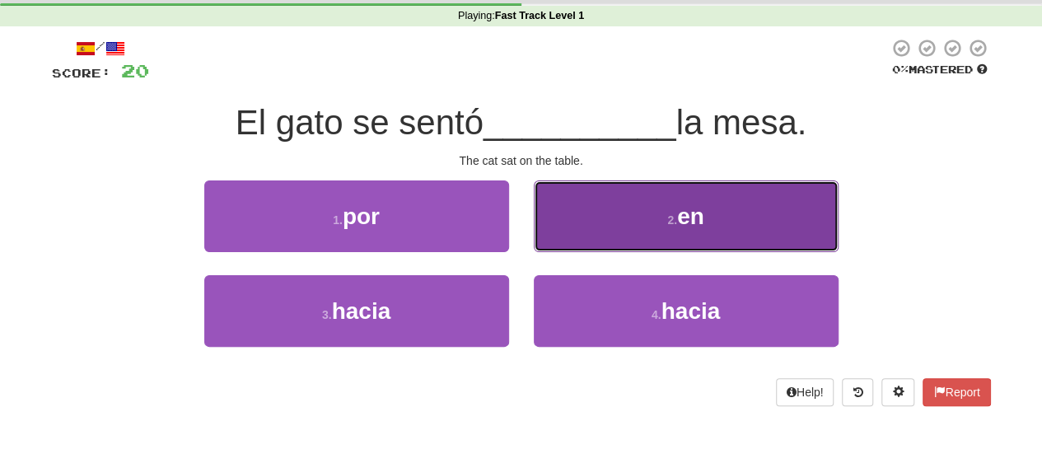
click at [670, 227] on button "2 . en" at bounding box center [686, 216] width 305 height 72
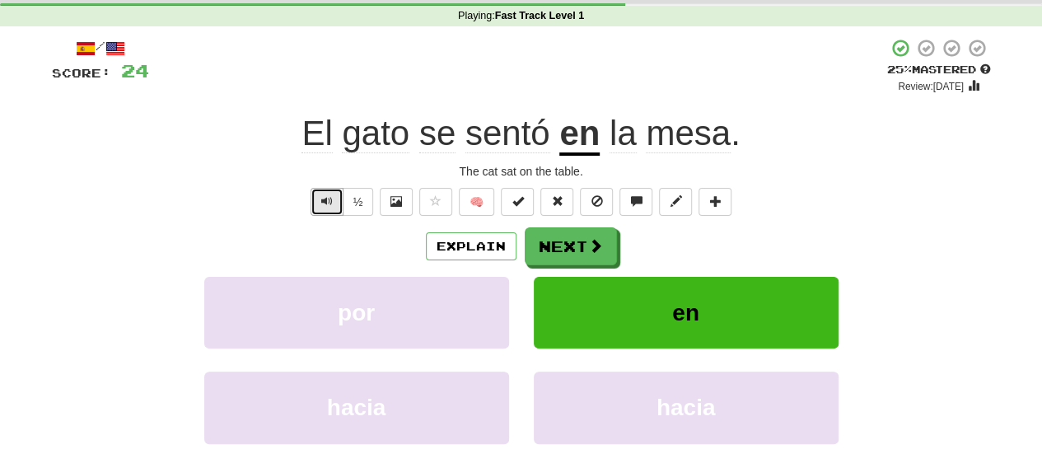
click at [331, 212] on button "Text-to-speech controls" at bounding box center [327, 202] width 33 height 28
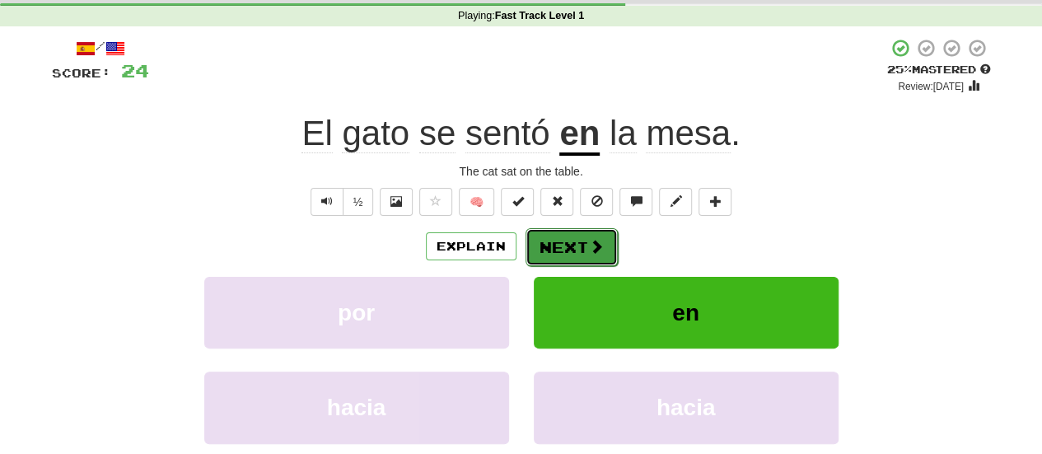
click at [597, 242] on span at bounding box center [596, 246] width 15 height 15
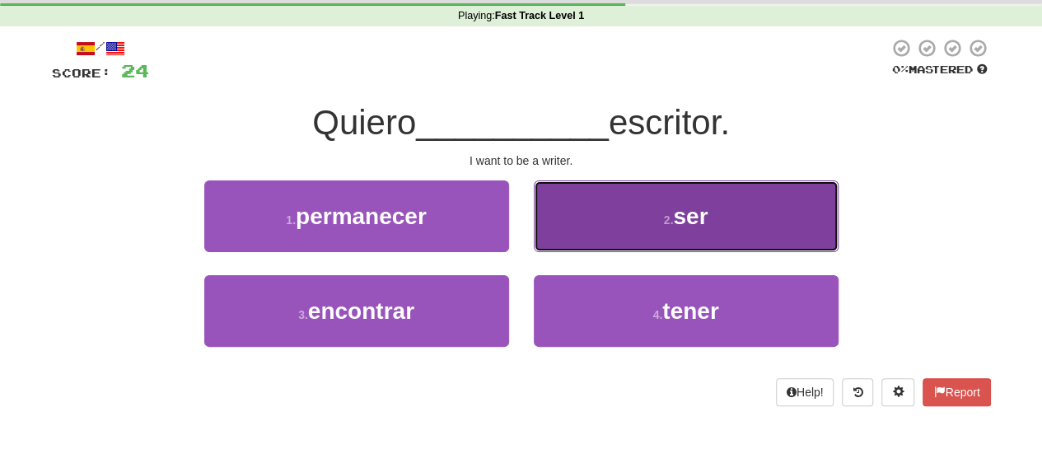
click at [742, 201] on button "2 . ser" at bounding box center [686, 216] width 305 height 72
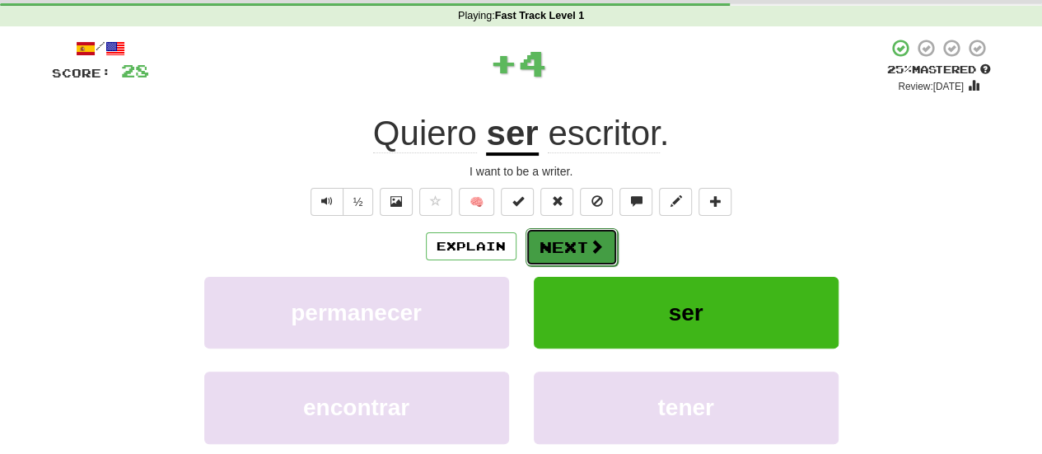
click at [580, 253] on button "Next" at bounding box center [572, 247] width 92 height 38
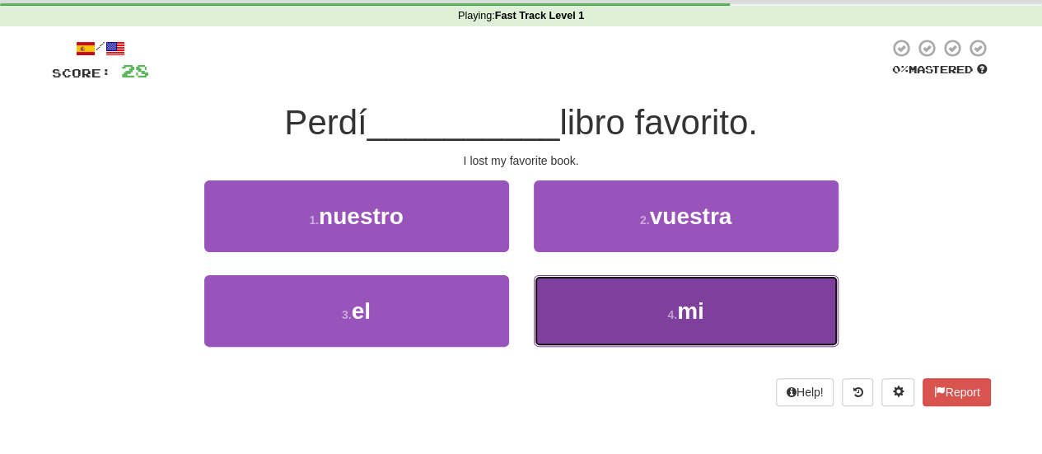
click at [683, 316] on span "mi" at bounding box center [690, 311] width 27 height 26
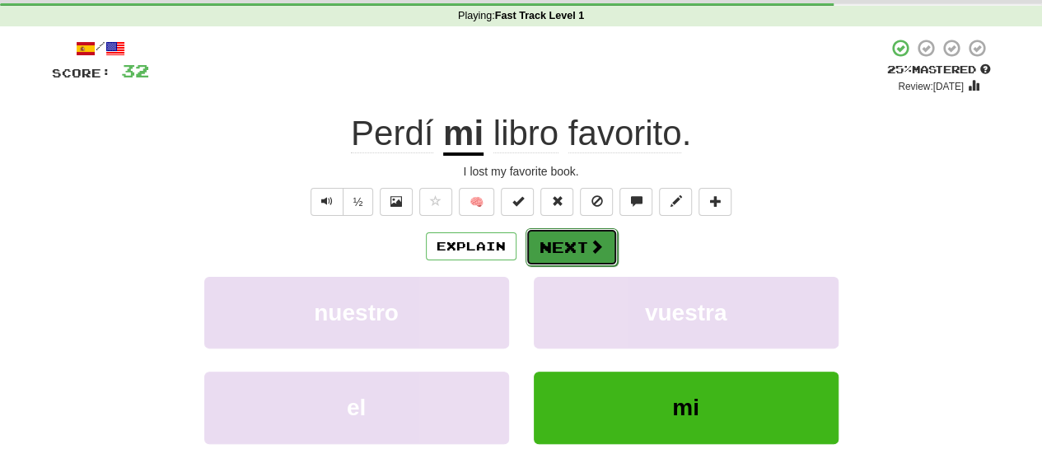
click at [592, 248] on span at bounding box center [596, 246] width 15 height 15
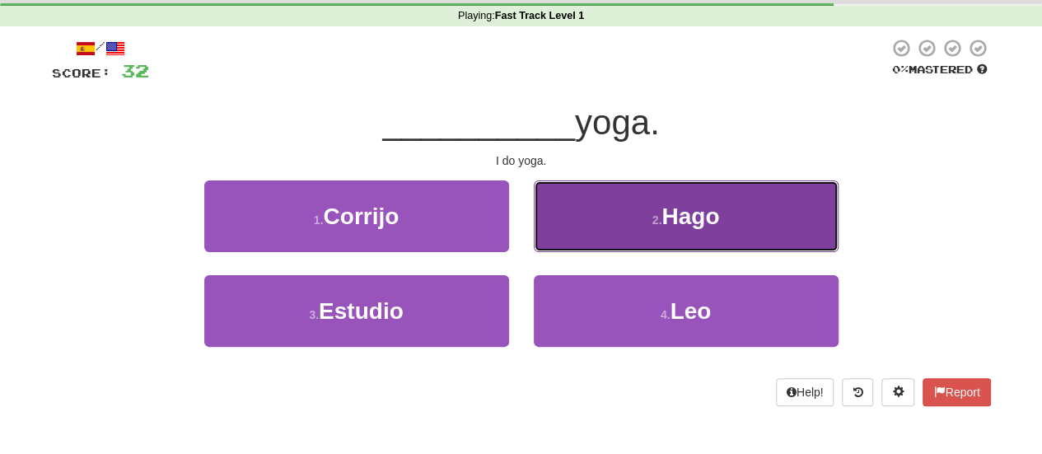
click at [627, 219] on button "2 . Hago" at bounding box center [686, 216] width 305 height 72
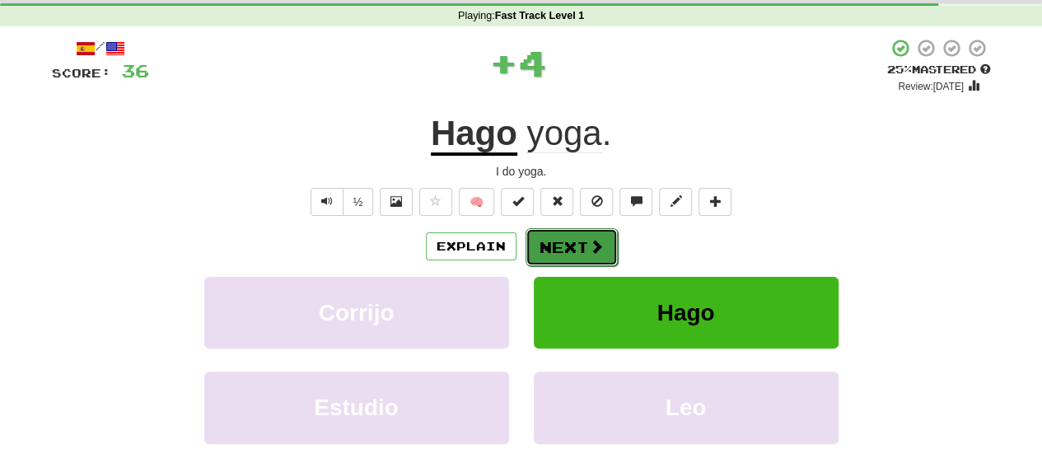
click at [589, 247] on span at bounding box center [596, 246] width 15 height 15
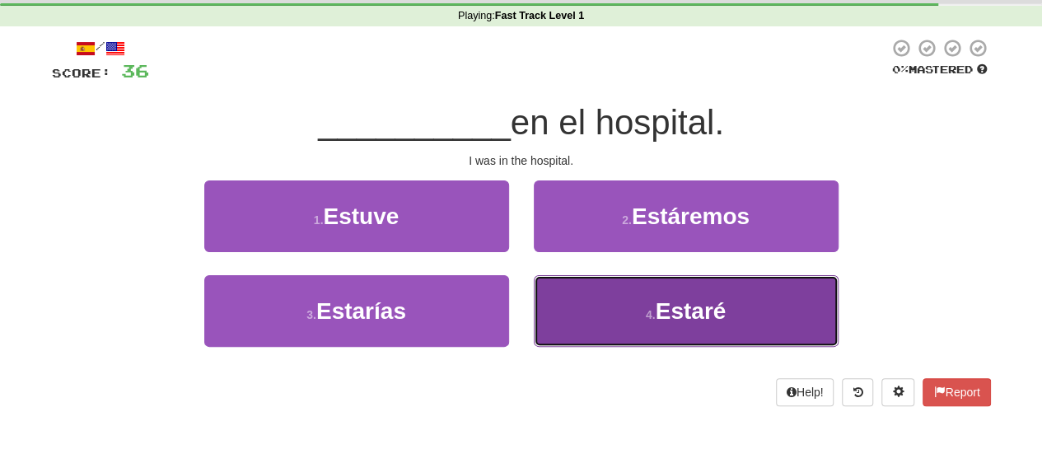
click at [692, 305] on span "Estaré" at bounding box center [691, 311] width 71 height 26
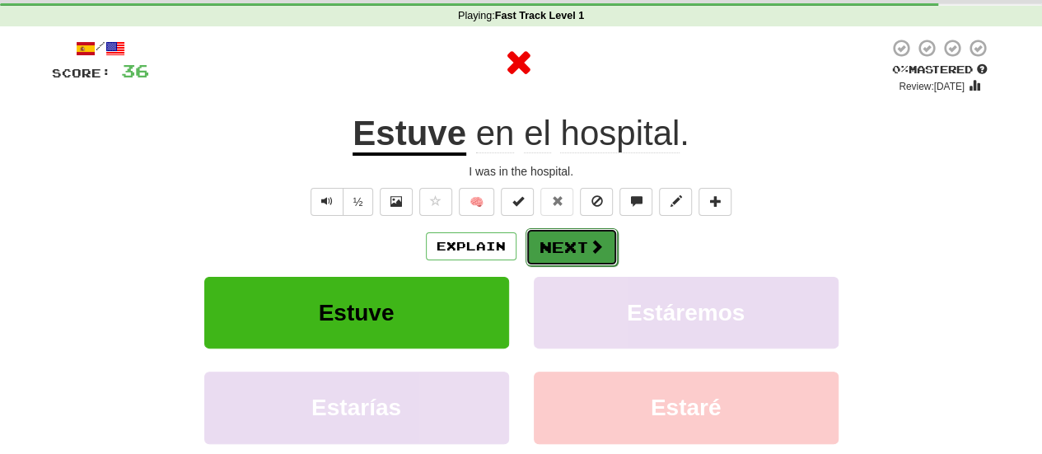
click at [585, 247] on button "Next" at bounding box center [572, 247] width 92 height 38
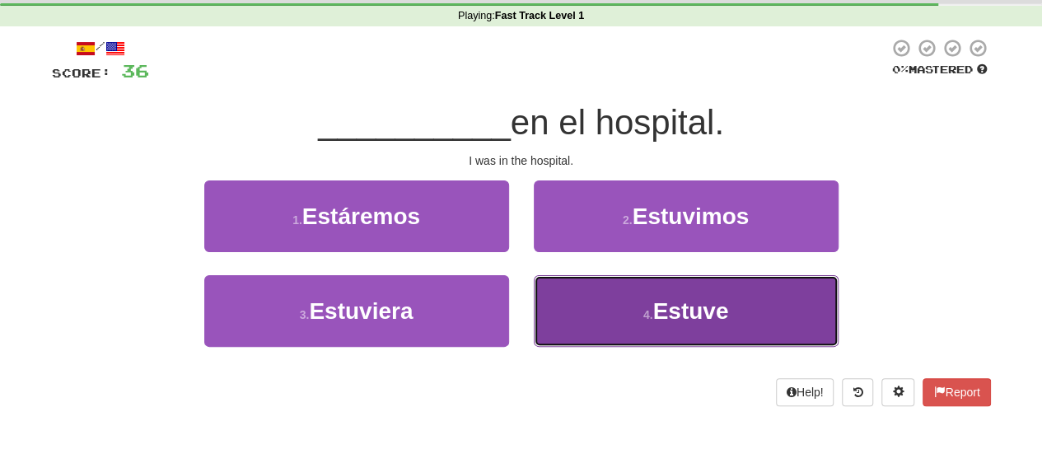
click at [611, 306] on button "4 . Estuve" at bounding box center [686, 311] width 305 height 72
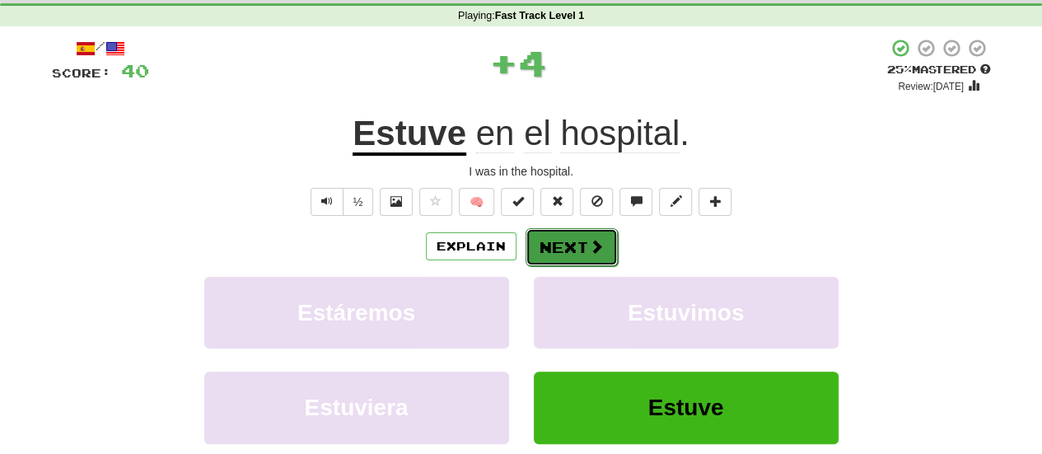
click at [595, 261] on button "Next" at bounding box center [572, 247] width 92 height 38
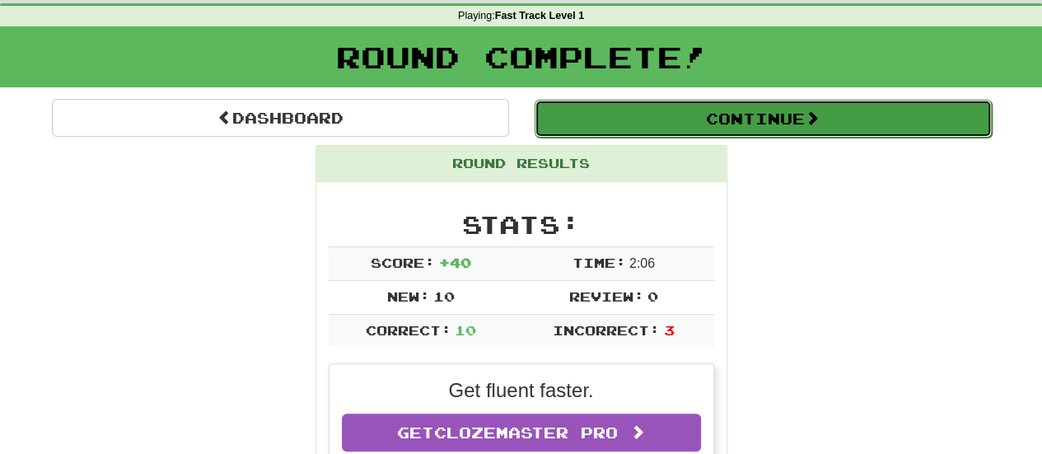
click at [787, 116] on button "Continue" at bounding box center [763, 119] width 457 height 38
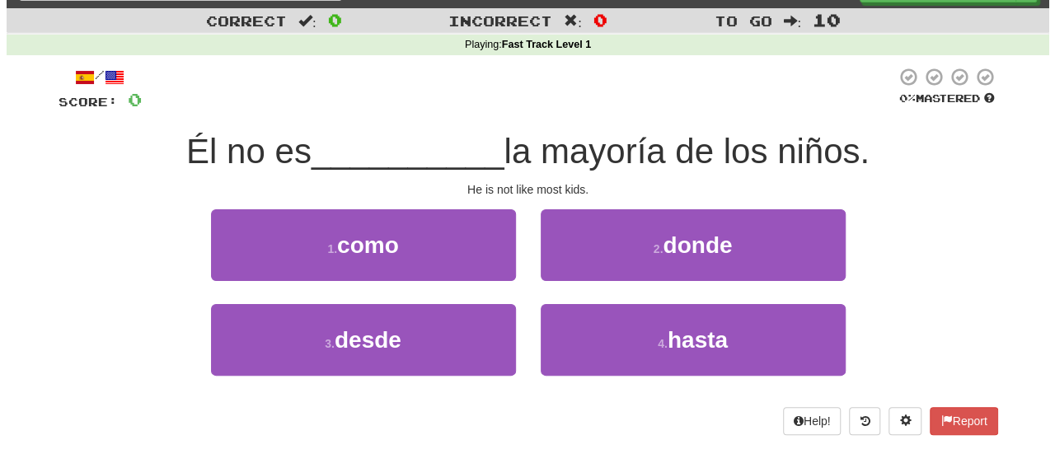
scroll to position [40, 0]
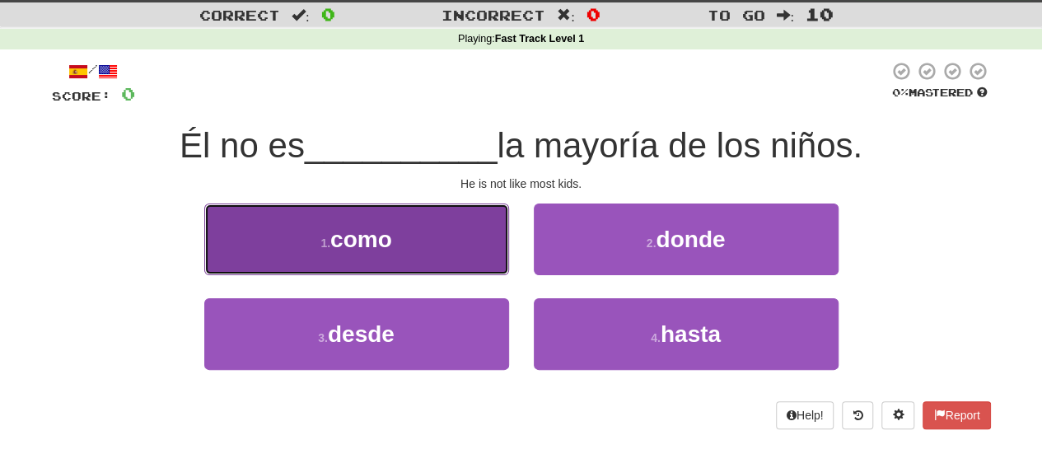
click at [475, 211] on button "1 . como" at bounding box center [356, 240] width 305 height 72
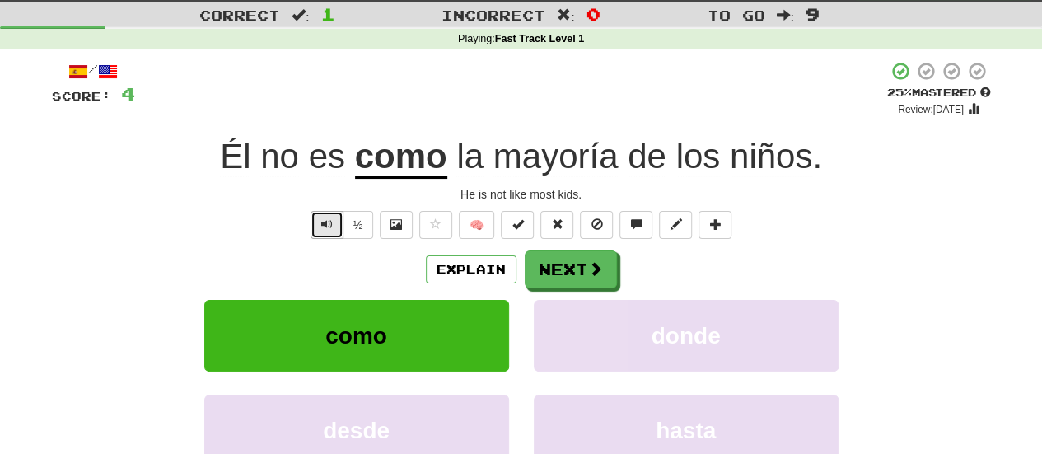
click at [326, 228] on span "Text-to-speech controls" at bounding box center [327, 224] width 12 height 12
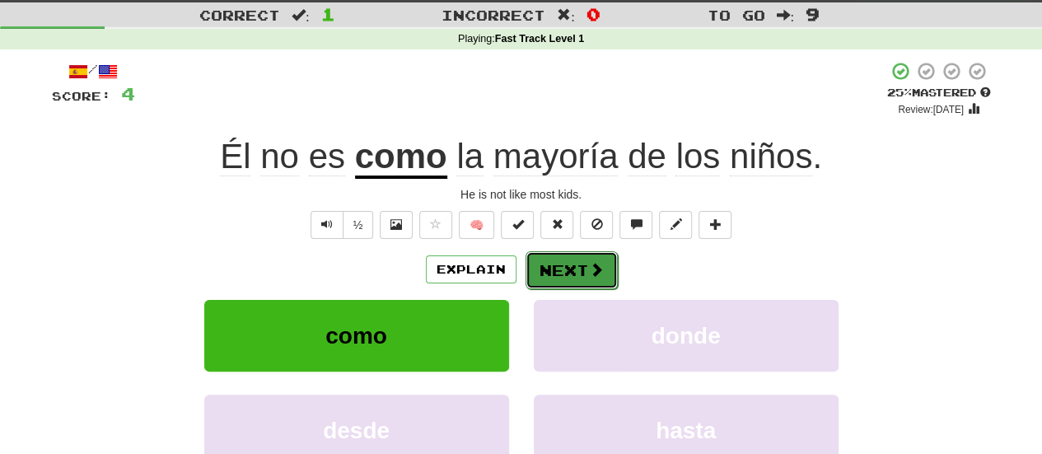
click at [594, 264] on span at bounding box center [596, 269] width 15 height 15
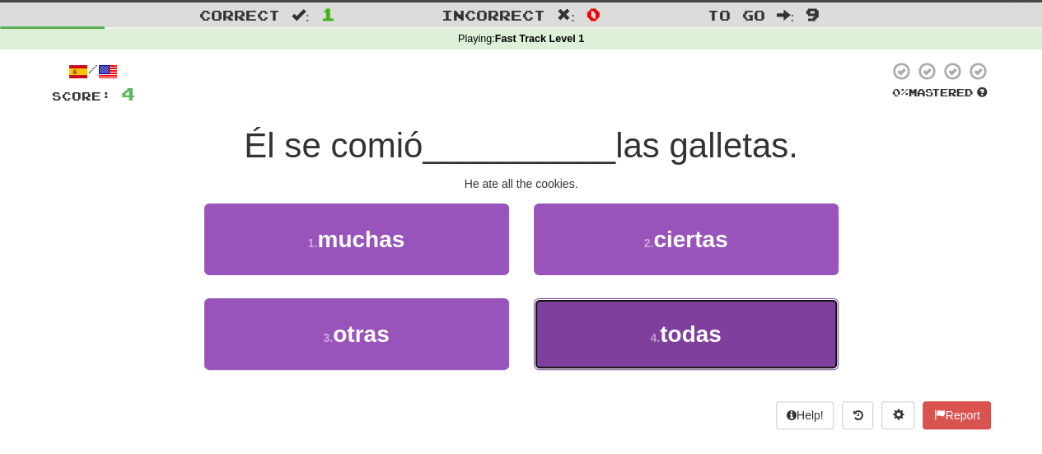
click at [643, 357] on button "4 . todas" at bounding box center [686, 334] width 305 height 72
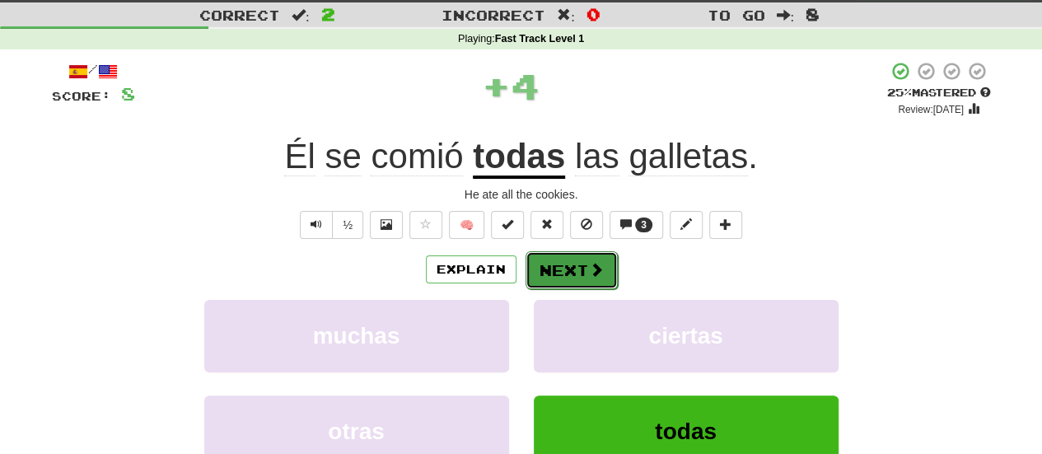
click at [581, 271] on button "Next" at bounding box center [572, 270] width 92 height 38
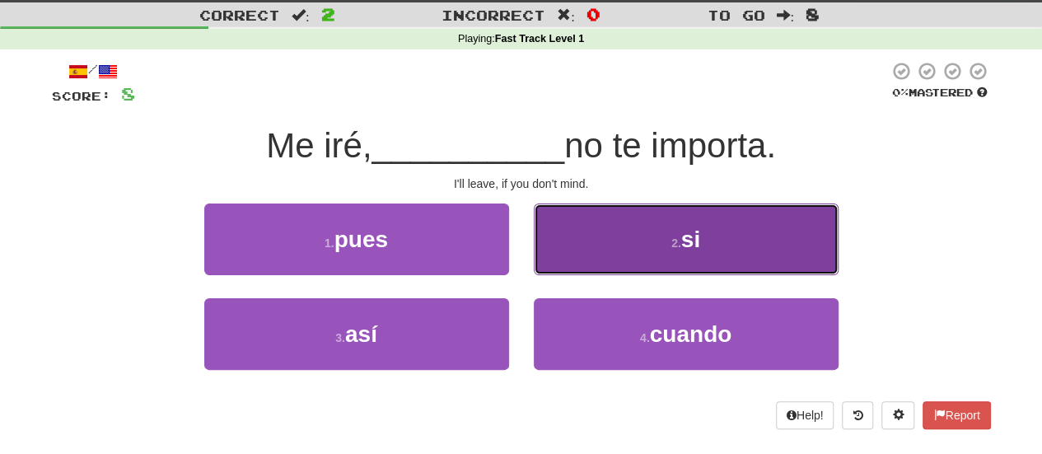
click at [684, 227] on span "si" at bounding box center [690, 240] width 19 height 26
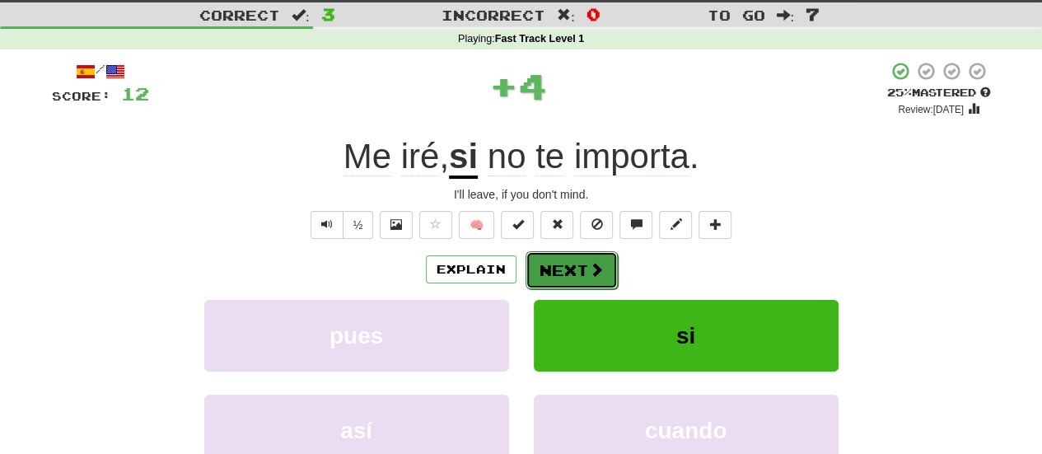
click at [601, 264] on button "Next" at bounding box center [572, 270] width 92 height 38
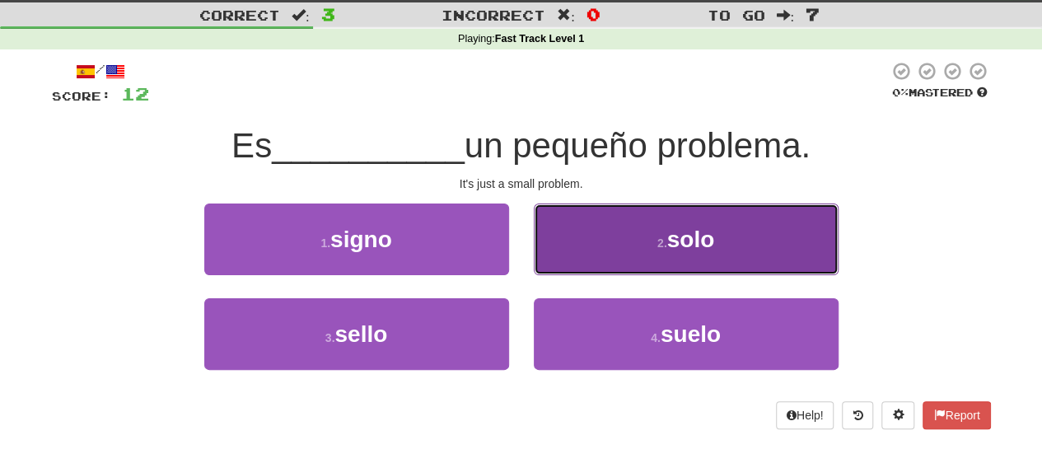
click at [791, 261] on button "2 . solo" at bounding box center [686, 240] width 305 height 72
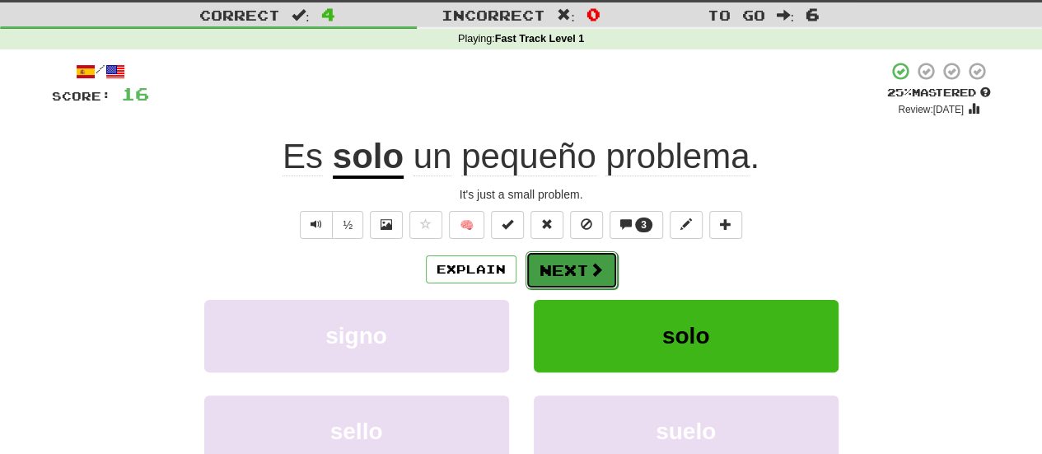
click at [575, 269] on button "Next" at bounding box center [572, 270] width 92 height 38
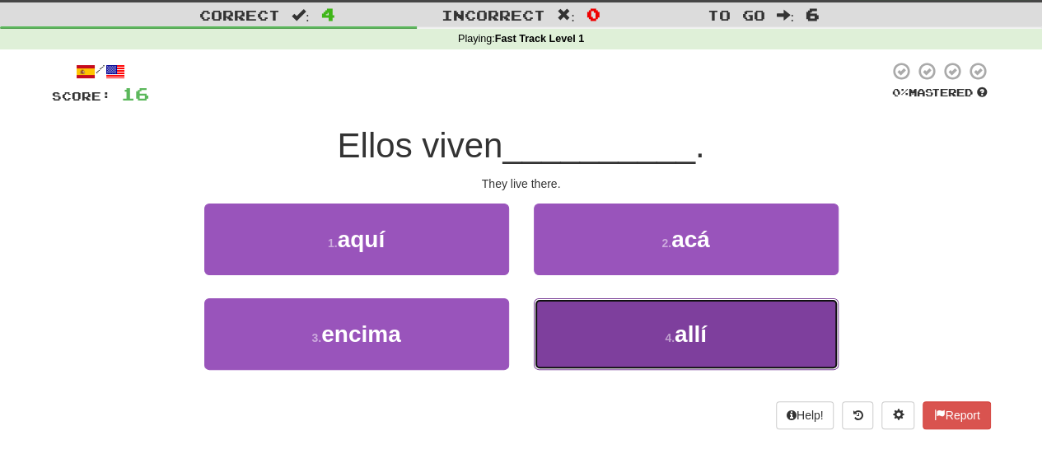
click at [683, 363] on button "4 . allí" at bounding box center [686, 334] width 305 height 72
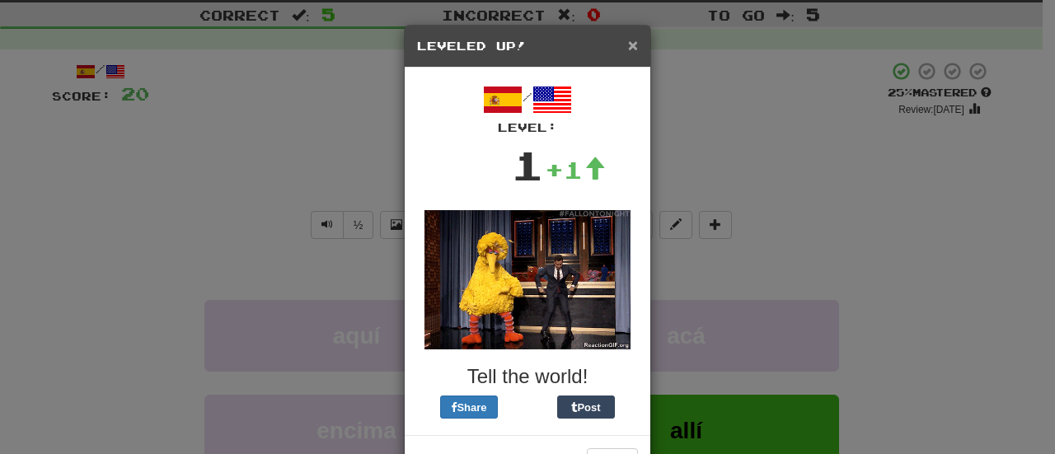
click at [628, 45] on span "×" at bounding box center [633, 44] width 10 height 19
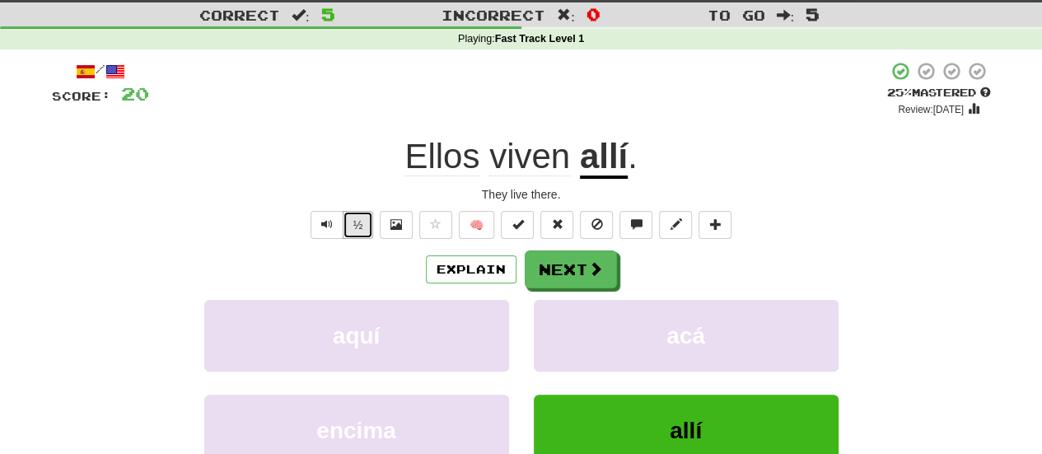
click at [367, 232] on button "½" at bounding box center [358, 225] width 31 height 28
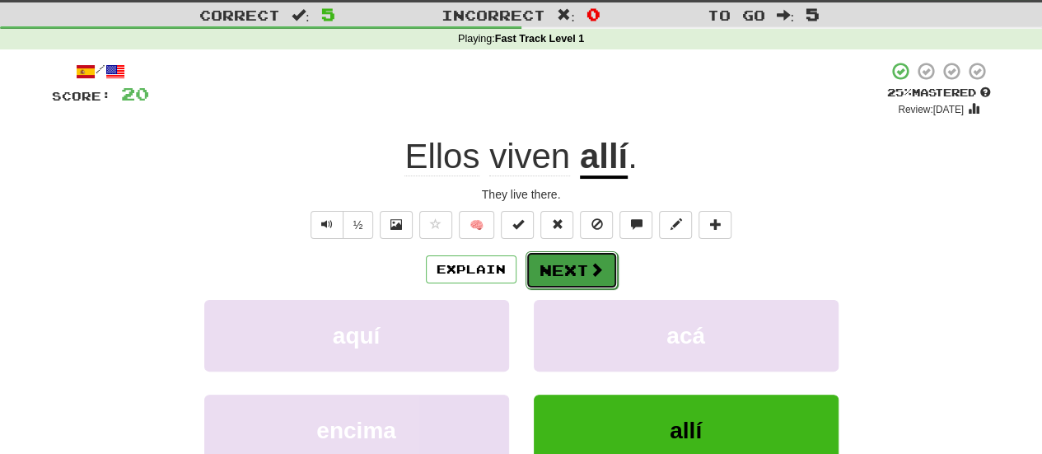
click at [577, 265] on button "Next" at bounding box center [572, 270] width 92 height 38
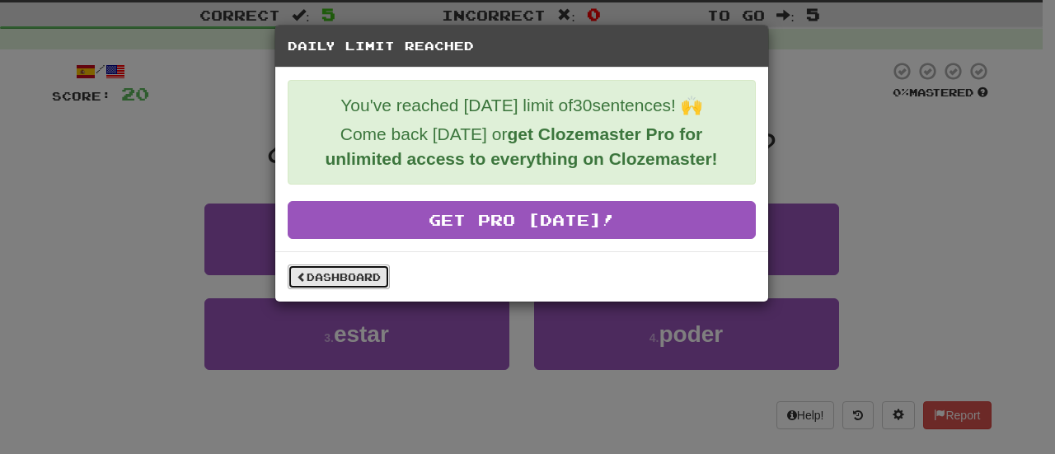
click at [354, 286] on link "Dashboard" at bounding box center [339, 276] width 102 height 25
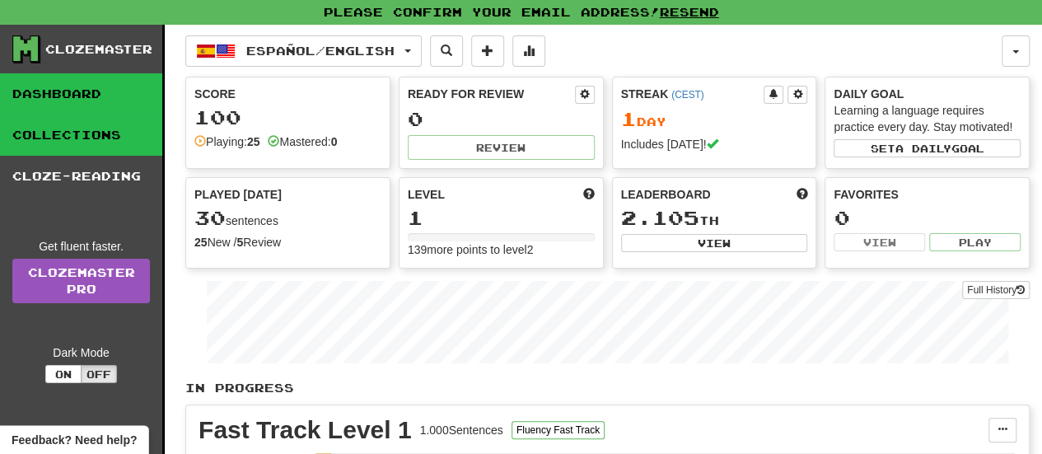
click at [115, 139] on link "Collections" at bounding box center [81, 135] width 162 height 41
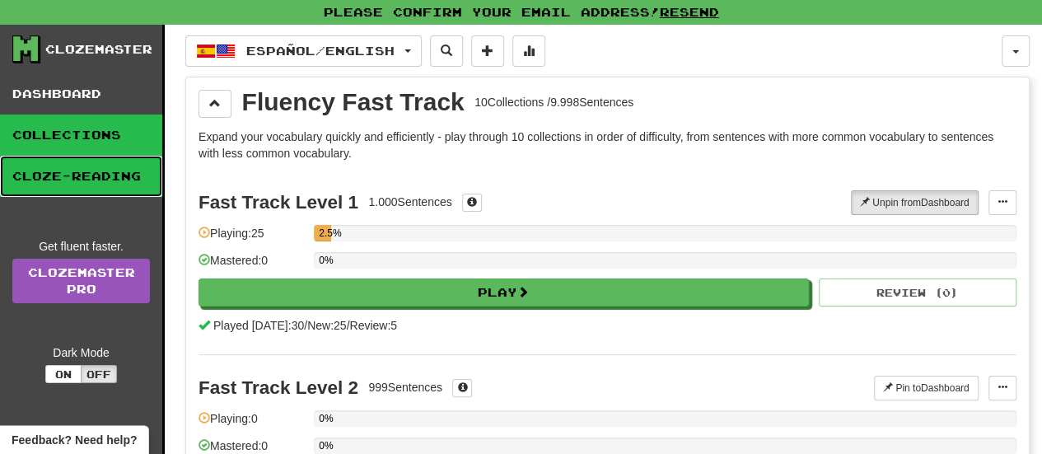
click at [107, 161] on link "Cloze-Reading" at bounding box center [81, 176] width 162 height 41
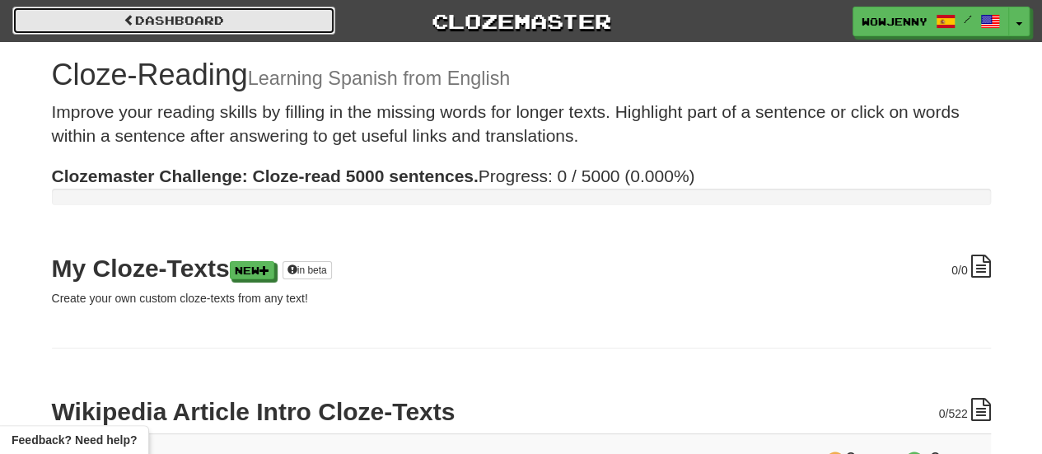
click at [221, 12] on link "Dashboard" at bounding box center [173, 21] width 323 height 28
